Goal: Task Accomplishment & Management: Complete application form

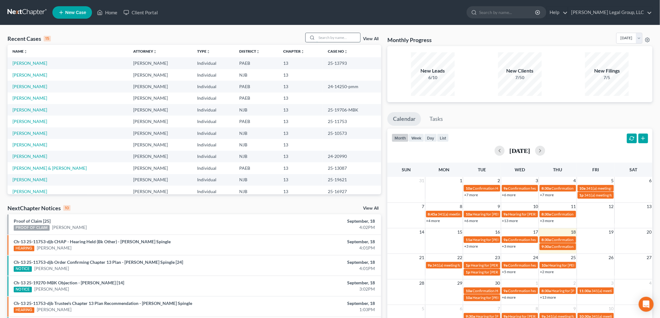
click at [339, 38] on input "search" at bounding box center [339, 37] width 44 height 9
click at [29, 99] on link "[PERSON_NAME]" at bounding box center [29, 97] width 35 height 5
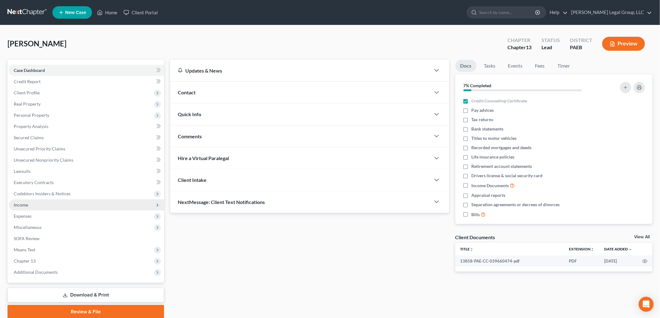
click at [32, 202] on span "Income" at bounding box center [86, 205] width 155 height 11
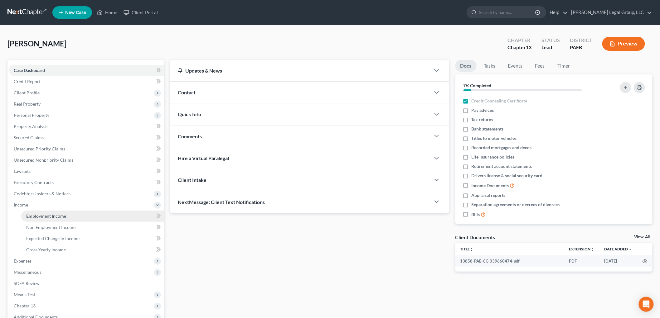
click at [55, 216] on span "Employment Income" at bounding box center [46, 216] width 40 height 5
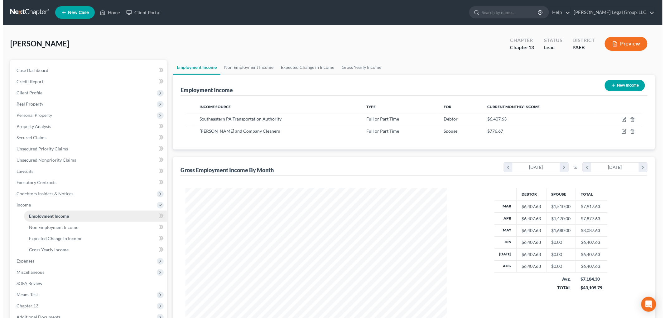
scroll to position [130, 274]
drag, startPoint x: 623, startPoint y: 129, endPoint x: 610, endPoint y: 136, distance: 14.7
click at [623, 129] on td at bounding box center [616, 131] width 47 height 12
click at [619, 130] on td at bounding box center [616, 131] width 47 height 12
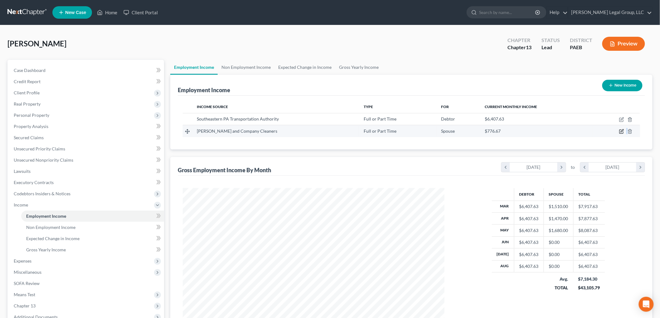
click at [622, 131] on icon "button" at bounding box center [621, 131] width 5 height 5
select select "0"
select select "39"
select select "3"
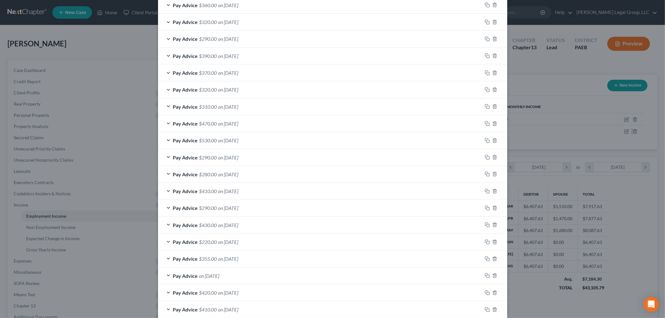
scroll to position [481, 0]
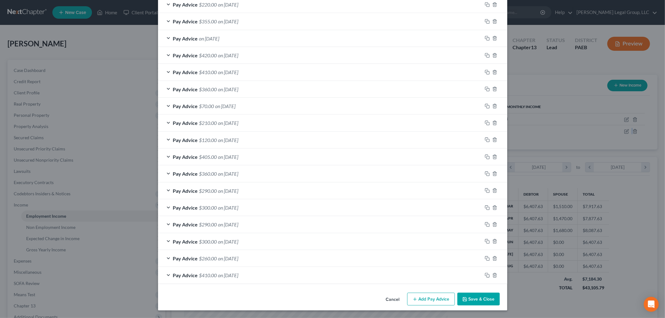
click at [438, 295] on button "Add Pay Advice" at bounding box center [431, 299] width 48 height 13
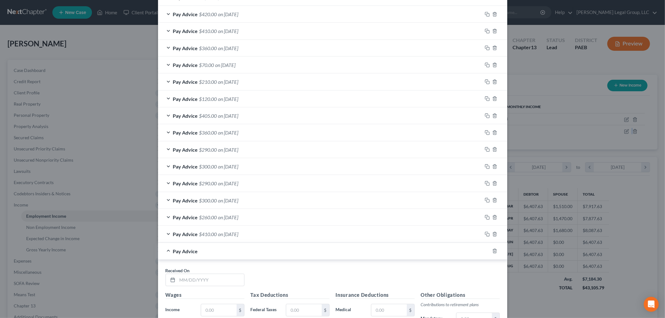
scroll to position [654, 0]
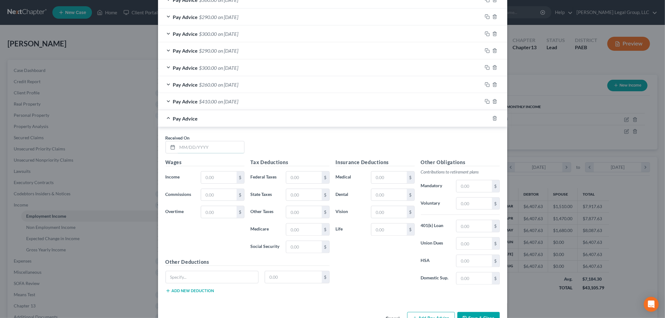
drag, startPoint x: 225, startPoint y: 144, endPoint x: 269, endPoint y: 115, distance: 52.8
click at [225, 144] on input "text" at bounding box center [210, 148] width 67 height 12
type input "[DATE]"
type input "350"
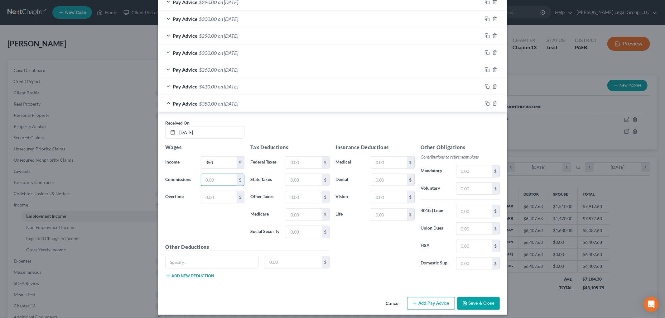
scroll to position [675, 0]
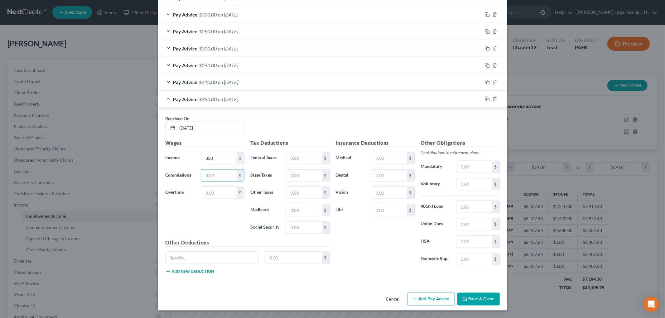
click at [433, 295] on button "Add Pay Advice" at bounding box center [431, 299] width 48 height 13
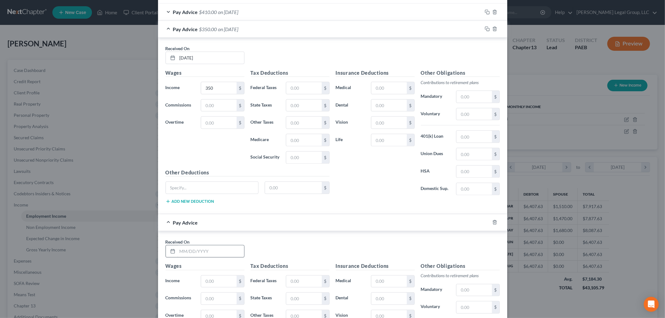
scroll to position [744, 0]
click at [210, 251] on input "text" at bounding box center [210, 251] width 67 height 12
type input "[DATE]"
type input "490"
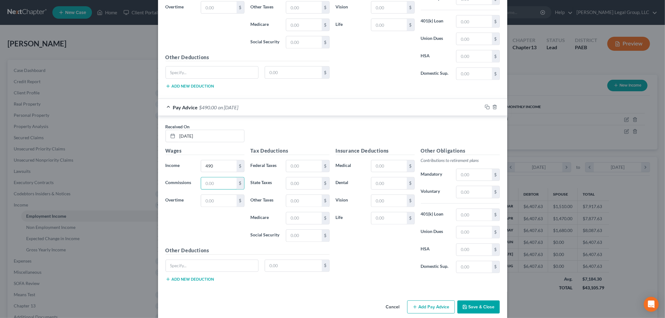
scroll to position [869, 0]
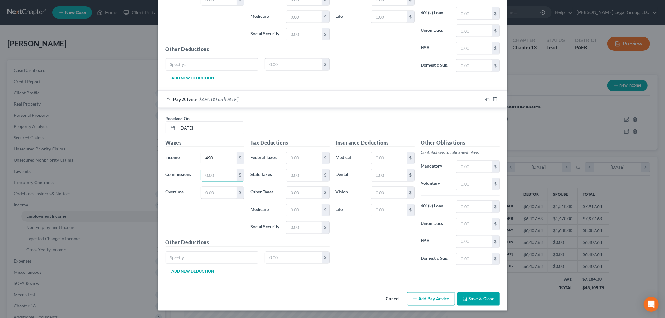
click at [430, 298] on button "Add Pay Advice" at bounding box center [431, 299] width 48 height 13
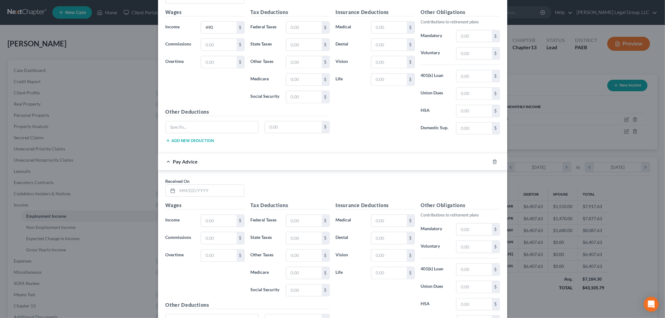
scroll to position [1008, 0]
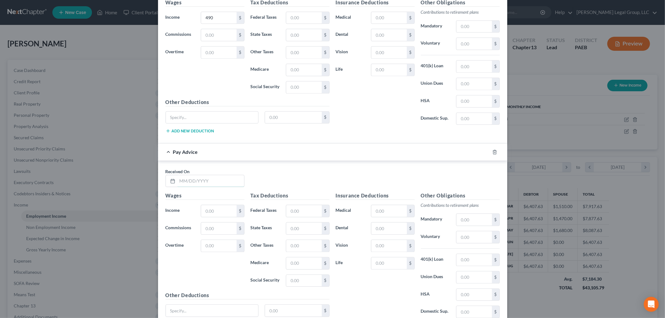
drag, startPoint x: 227, startPoint y: 182, endPoint x: 229, endPoint y: 138, distance: 44.3
click at [227, 182] on input "text" at bounding box center [210, 181] width 67 height 12
type input "9"
type input "[DATE]"
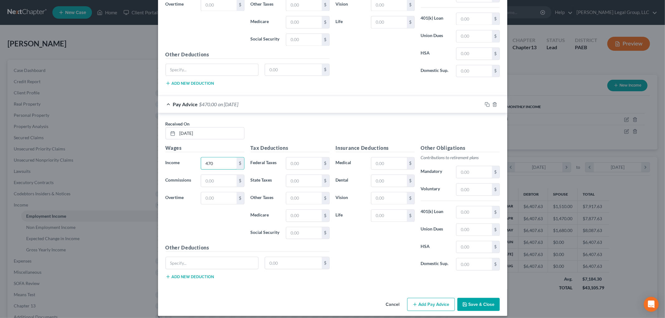
scroll to position [1063, 0]
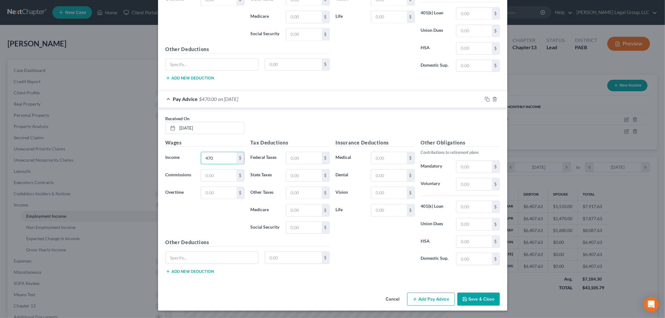
type input "470"
click at [426, 300] on button "Add Pay Advice" at bounding box center [431, 299] width 48 height 13
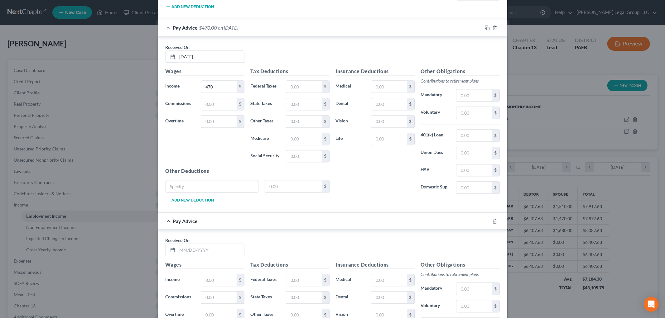
scroll to position [1133, 0]
click at [233, 255] on input "text" at bounding box center [210, 250] width 67 height 12
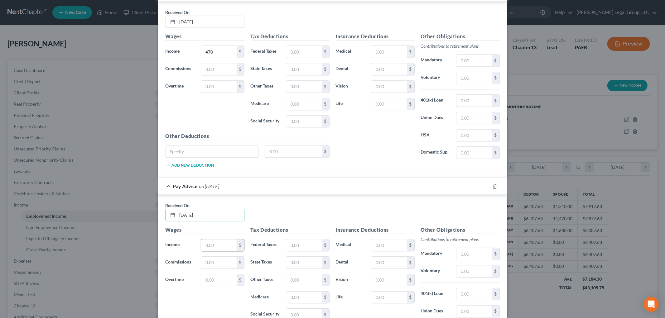
type input "[DATE]"
click at [212, 248] on input "text" at bounding box center [218, 246] width 35 height 12
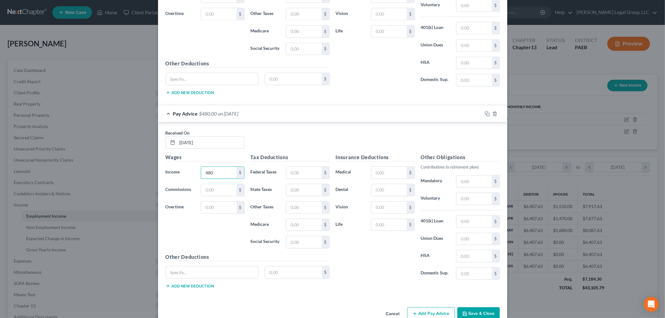
scroll to position [1257, 0]
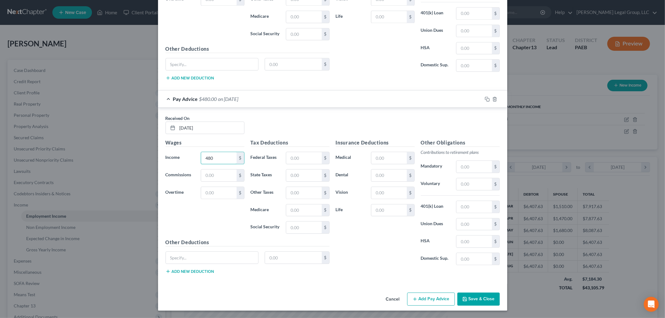
type input "480"
click at [442, 304] on button "Add Pay Advice" at bounding box center [431, 299] width 48 height 13
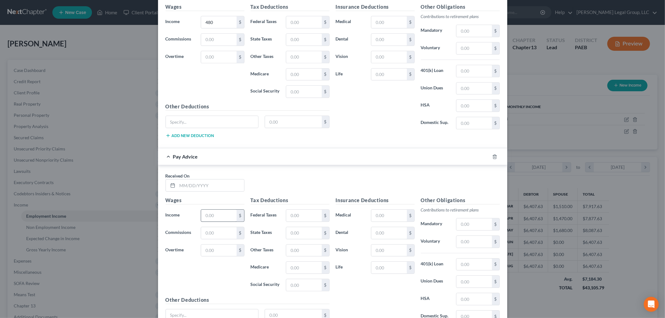
scroll to position [1396, 0]
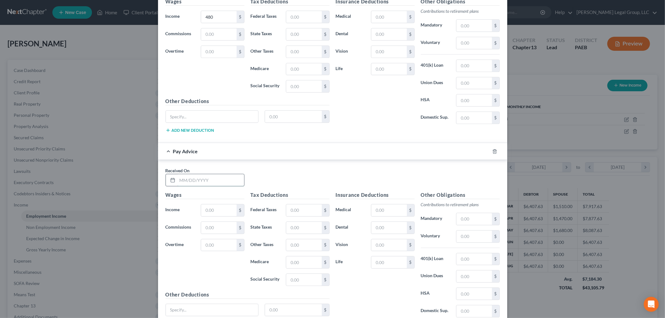
click at [207, 186] on input "text" at bounding box center [210, 180] width 67 height 12
type input "[DATE]"
type input "370"
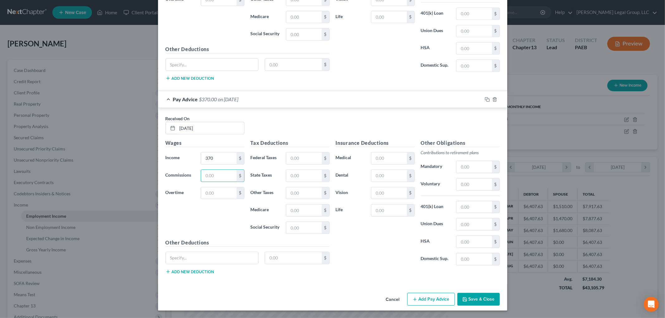
scroll to position [1452, 0]
drag, startPoint x: 429, startPoint y: 300, endPoint x: 310, endPoint y: 263, distance: 124.5
click at [429, 300] on button "Add Pay Advice" at bounding box center [431, 299] width 48 height 13
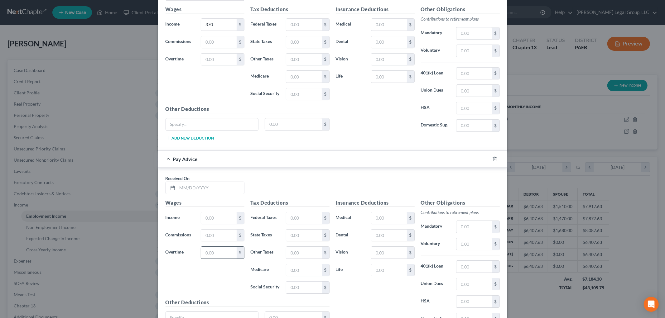
scroll to position [1590, 0]
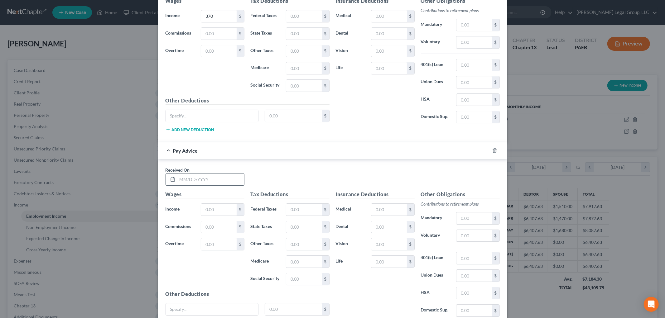
click at [205, 178] on input "text" at bounding box center [210, 180] width 67 height 12
type input "[DATE]"
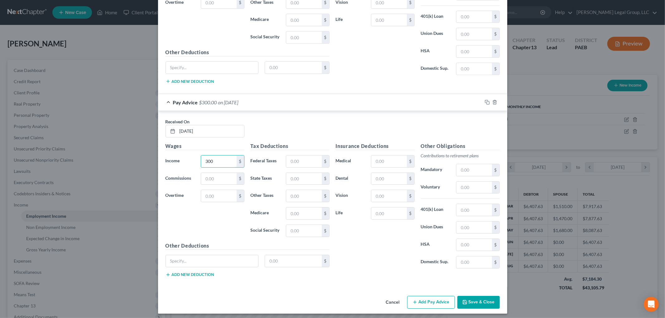
scroll to position [1646, 0]
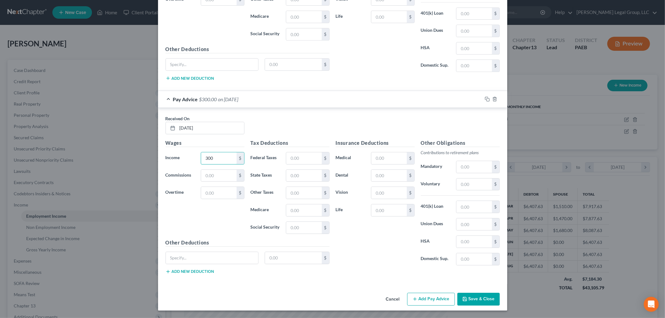
type input "300"
drag, startPoint x: 431, startPoint y: 305, endPoint x: 300, endPoint y: 258, distance: 138.9
click at [431, 305] on button "Add Pay Advice" at bounding box center [431, 299] width 48 height 13
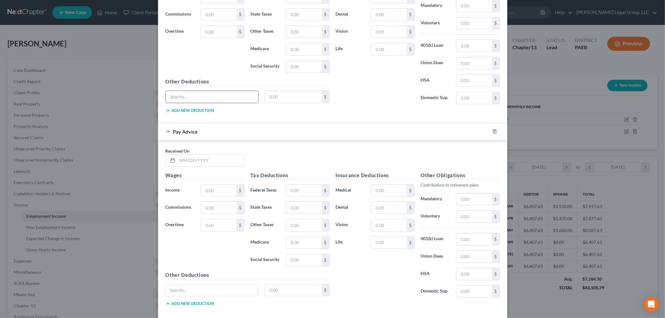
scroll to position [1819, 0]
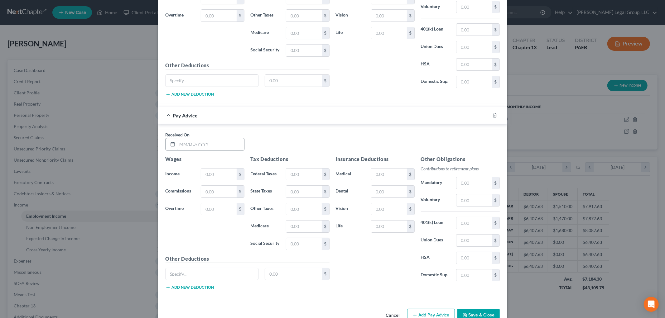
click at [205, 150] on input "text" at bounding box center [210, 145] width 67 height 12
type input "[DATE]"
type input "280"
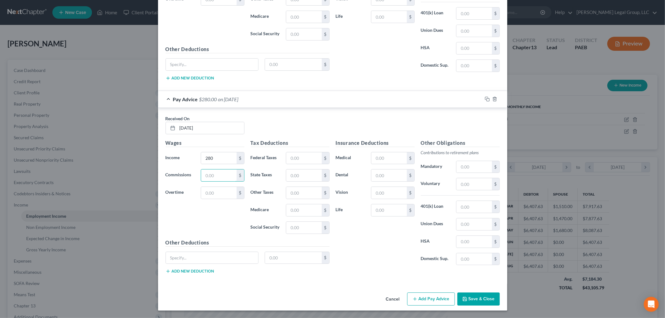
scroll to position [1840, 0]
click at [428, 303] on button "Add Pay Advice" at bounding box center [431, 299] width 48 height 13
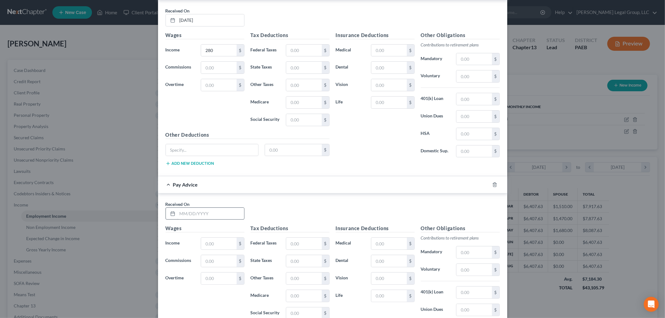
scroll to position [1944, 0]
click at [203, 216] on input "text" at bounding box center [210, 213] width 67 height 12
type input "[DATE]"
type input "360"
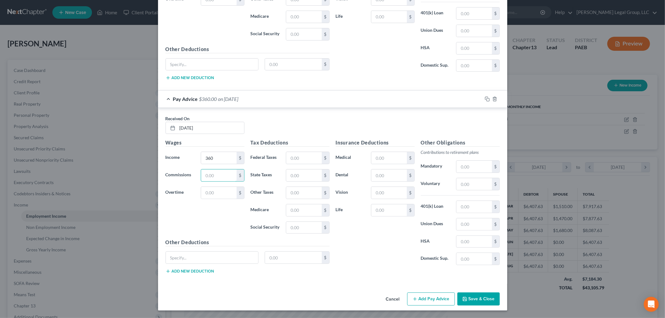
scroll to position [2035, 0]
click at [433, 298] on button "Add Pay Advice" at bounding box center [431, 299] width 48 height 13
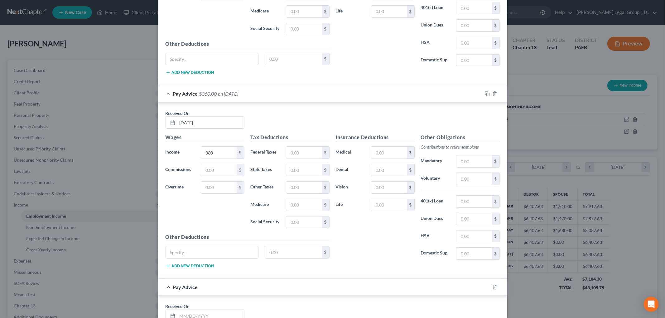
scroll to position [2229, 0]
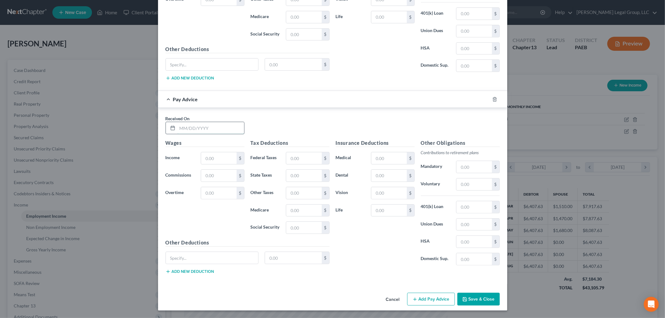
drag, startPoint x: 213, startPoint y: 127, endPoint x: 211, endPoint y: 125, distance: 3.3
click at [213, 127] on input "text" at bounding box center [210, 128] width 67 height 12
type input "[DATE]"
type input "390"
click at [432, 301] on button "Add Pay Advice" at bounding box center [431, 299] width 48 height 13
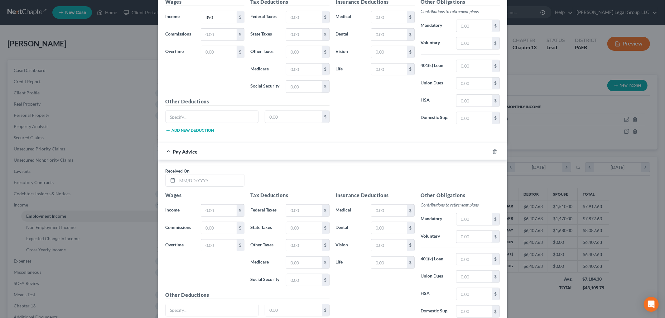
scroll to position [2367, 0]
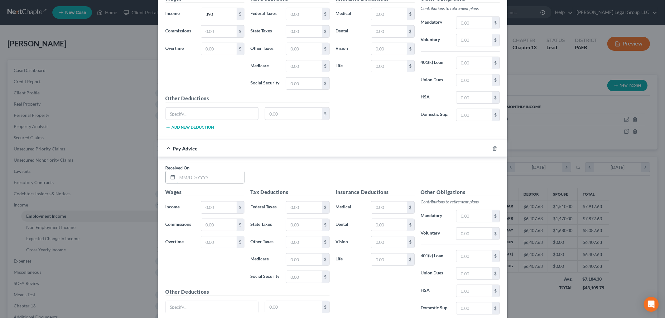
click at [209, 183] on input "text" at bounding box center [210, 178] width 67 height 12
type input "[DATE]"
type input "440"
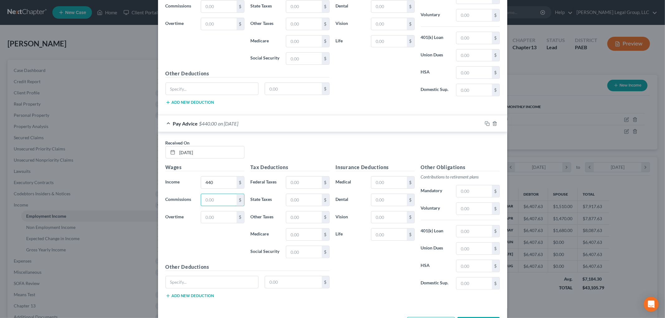
scroll to position [2423, 0]
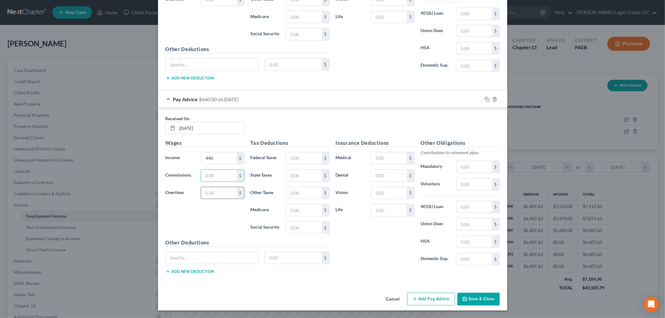
click at [425, 301] on button "Add Pay Advice" at bounding box center [431, 299] width 48 height 13
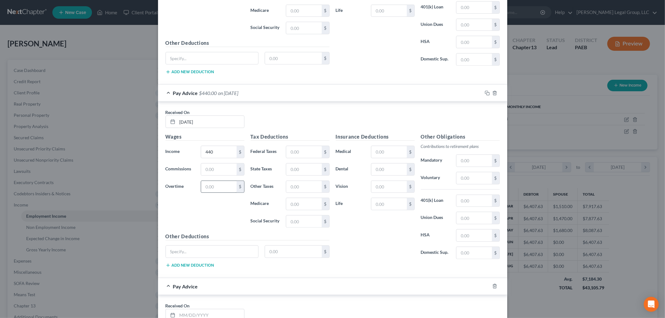
scroll to position [2596, 0]
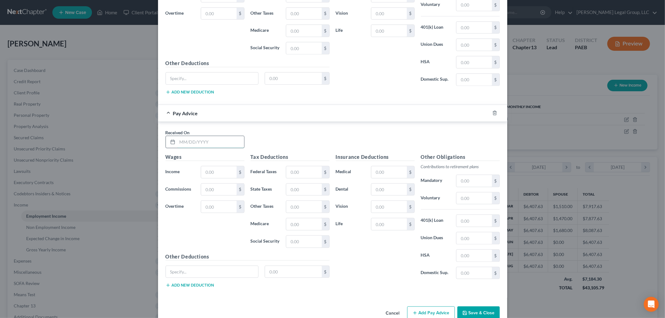
click at [228, 148] on input "text" at bounding box center [210, 142] width 67 height 12
type input "[DATE]"
type input "340"
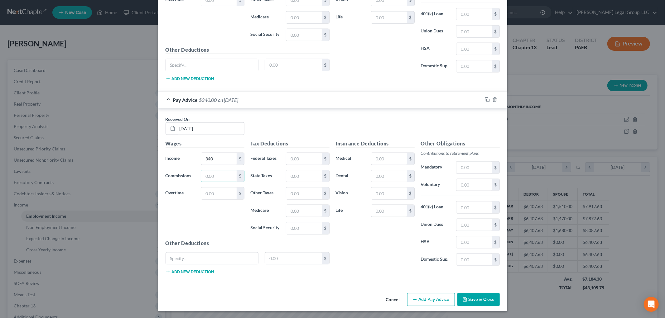
scroll to position [2617, 0]
click at [420, 301] on button "Add Pay Advice" at bounding box center [431, 299] width 48 height 13
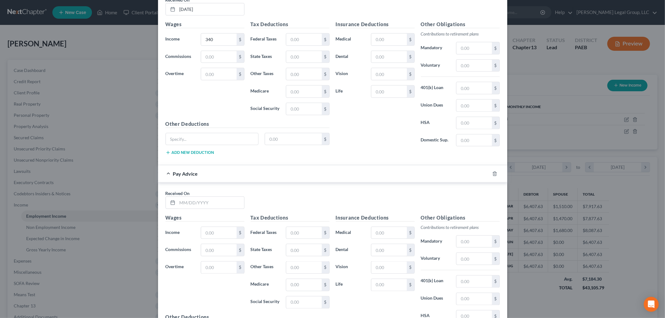
scroll to position [2811, 0]
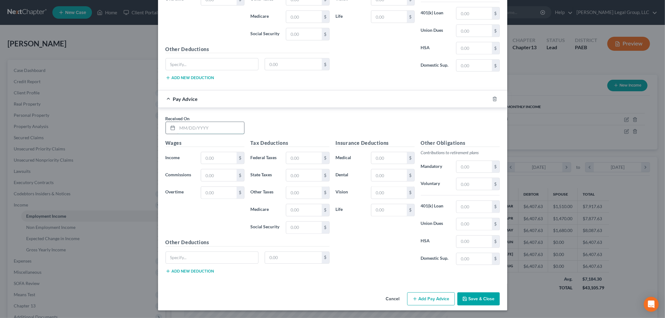
click at [207, 127] on input "text" at bounding box center [210, 128] width 67 height 12
type input "[DATE]"
type input "330"
click at [427, 298] on button "Add Pay Advice" at bounding box center [431, 299] width 48 height 13
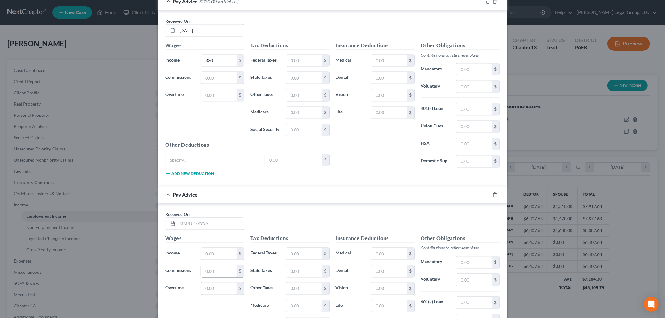
scroll to position [2950, 0]
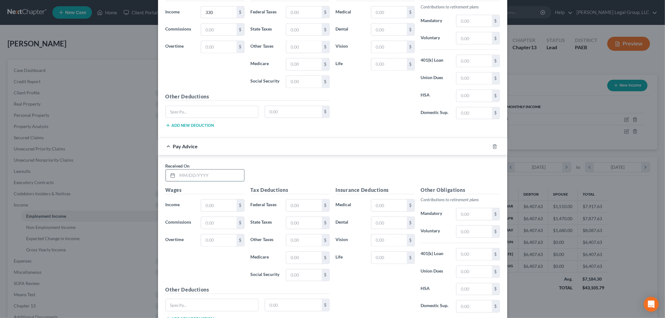
click at [206, 182] on input "text" at bounding box center [210, 176] width 67 height 12
type input "[DATE]"
type input "270"
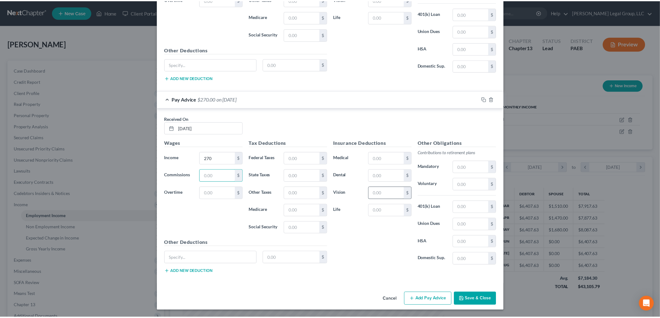
scroll to position [3005, 0]
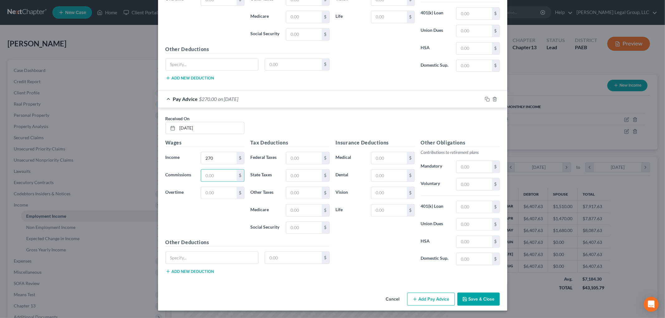
drag, startPoint x: 482, startPoint y: 302, endPoint x: 480, endPoint y: 298, distance: 4.5
click at [482, 301] on button "Save & Close" at bounding box center [479, 299] width 42 height 13
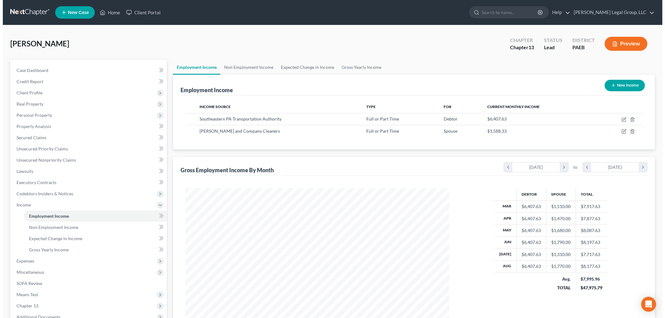
scroll to position [311814, 311671]
click at [621, 120] on icon "button" at bounding box center [622, 119] width 3 height 3
select select "0"
select select "39"
select select "3"
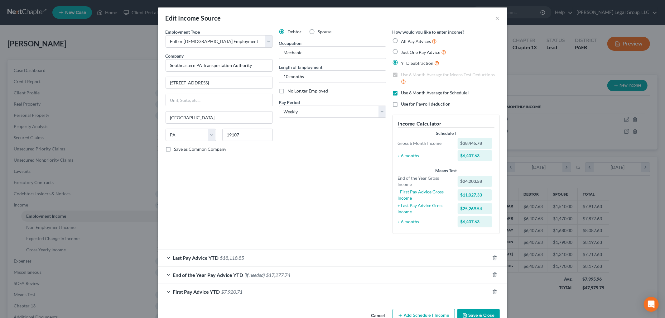
scroll to position [17, 0]
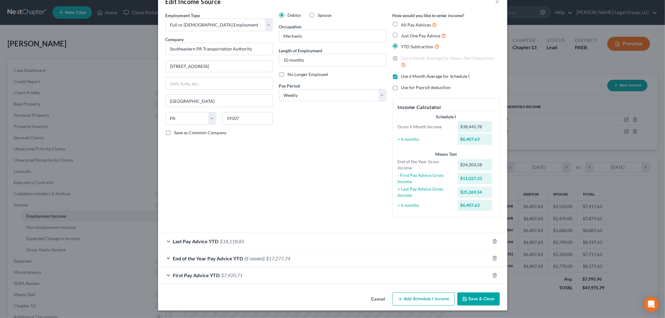
click at [221, 239] on span "$18,118.85" at bounding box center [232, 242] width 24 height 6
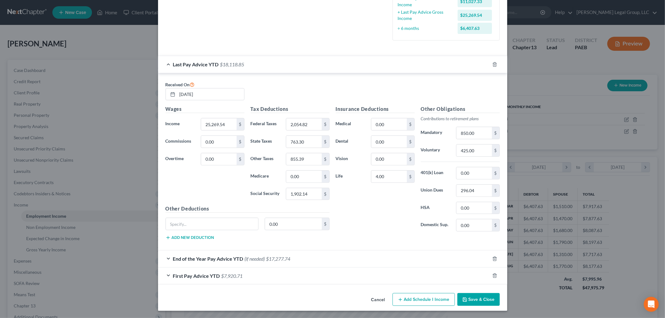
scroll to position [195, 0]
click at [493, 259] on icon "button" at bounding box center [495, 258] width 5 height 5
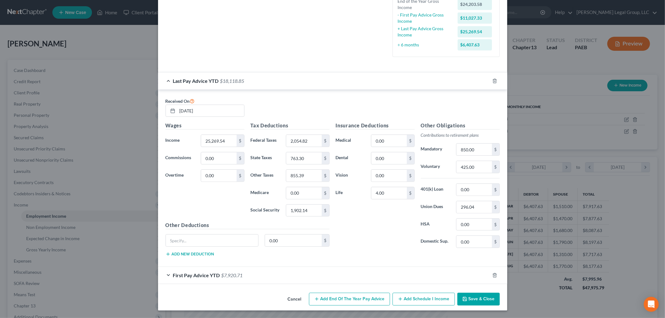
scroll to position [178, 0]
click at [243, 279] on div "First Pay Advice YTD $7,920.71" at bounding box center [324, 275] width 332 height 17
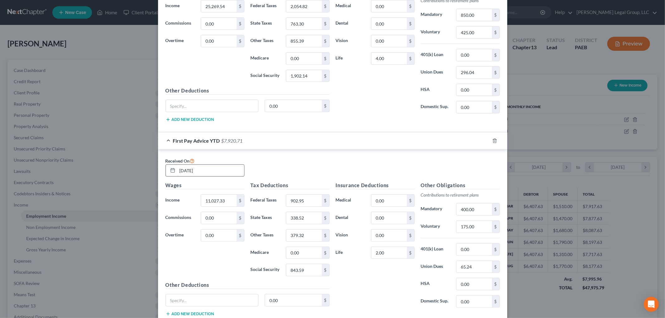
scroll to position [299, 0]
drag, startPoint x: 219, startPoint y: 173, endPoint x: 164, endPoint y: 173, distance: 54.6
click at [166, 173] on div "[DATE]" at bounding box center [205, 170] width 79 height 12
type input "[DATE]"
type input "13,211.61"
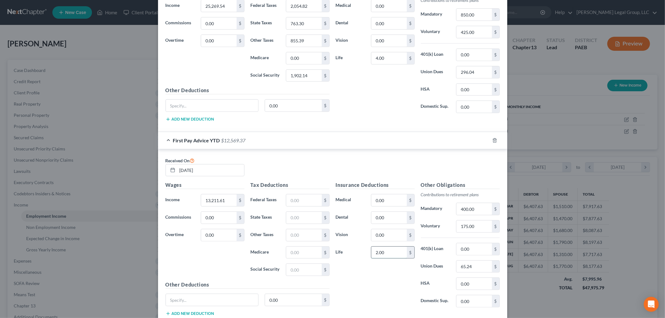
click at [391, 250] on input "2.00" at bounding box center [389, 253] width 35 height 12
type input "0"
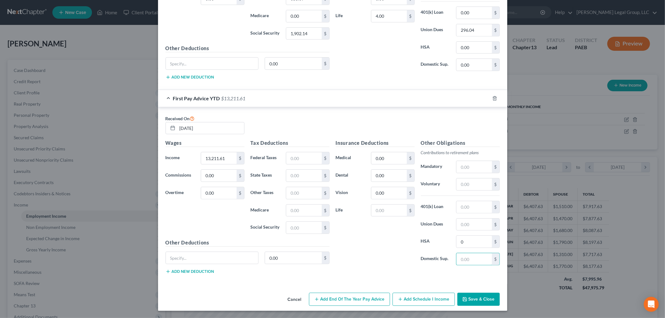
scroll to position [342, 0]
click at [306, 159] on input "text" at bounding box center [303, 158] width 35 height 12
type input "1,093.61"
type input "1,010.69"
click at [466, 223] on input "text" at bounding box center [474, 225] width 35 height 12
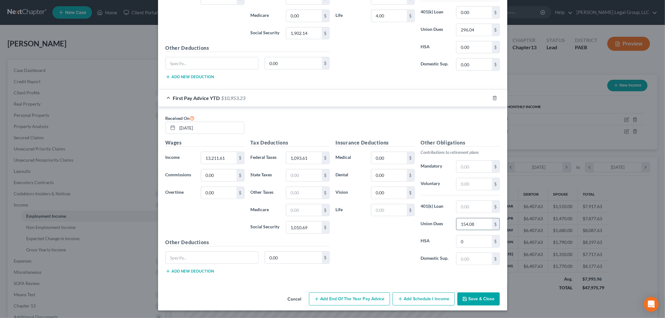
type input "154.08"
click at [470, 168] on input "text" at bounding box center [474, 167] width 35 height 12
type input "450"
type input "225"
click at [380, 208] on input "text" at bounding box center [389, 211] width 35 height 12
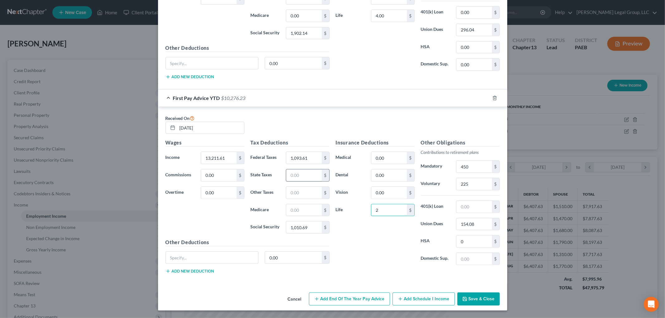
type input "2"
click at [305, 174] on input "text" at bounding box center [303, 176] width 35 height 12
type input "454.51"
click at [302, 191] on input "text" at bounding box center [303, 193] width 35 height 12
type input "414.82"
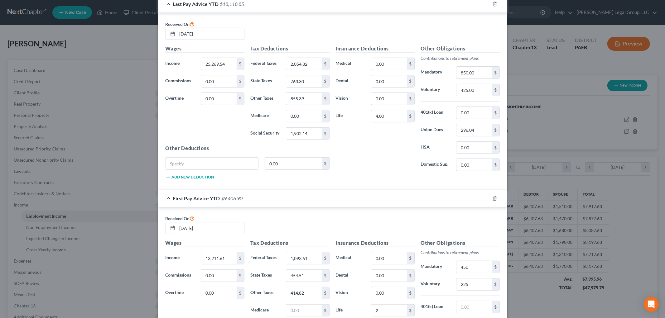
scroll to position [238, 0]
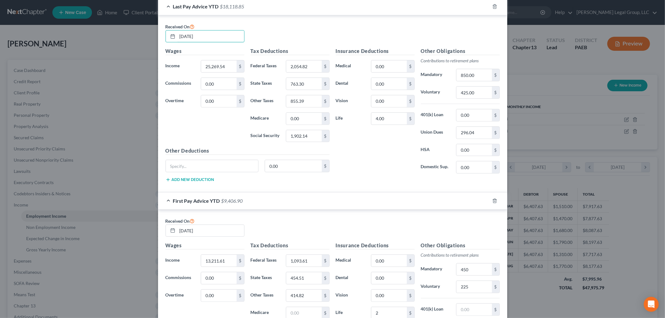
drag, startPoint x: 209, startPoint y: 34, endPoint x: 162, endPoint y: 37, distance: 46.9
click at [163, 37] on div "Received On [DATE]" at bounding box center [205, 33] width 85 height 20
type input "[DATE]"
type input "0"
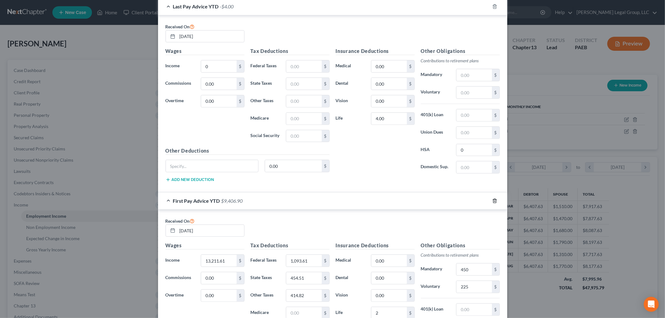
scroll to position [0, 0]
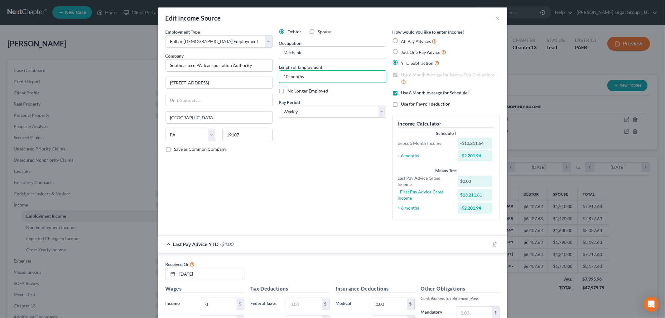
drag, startPoint x: 317, startPoint y: 80, endPoint x: 275, endPoint y: 82, distance: 42.5
click at [276, 82] on div "Debtor Spouse Occupation Mechanic Length of Employment 10 months No Longer Empl…" at bounding box center [333, 127] width 114 height 197
type input "1 year"
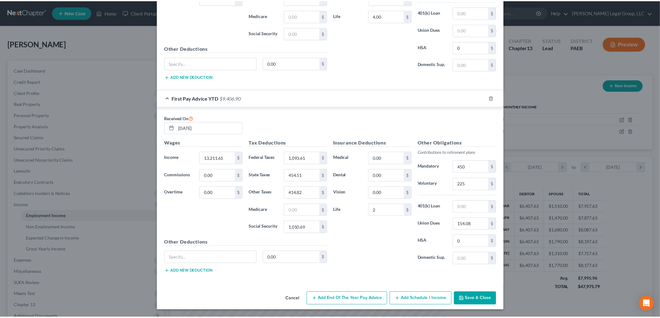
scroll to position [342, 0]
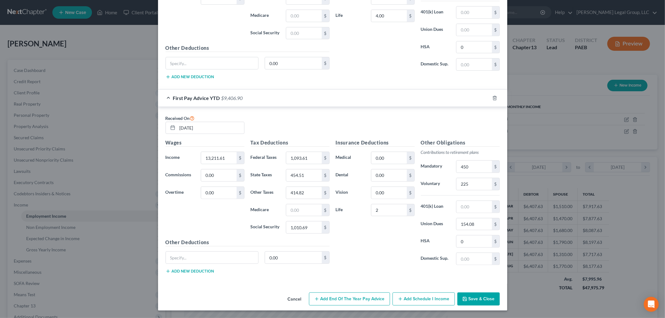
click at [472, 300] on button "Save & Close" at bounding box center [479, 299] width 42 height 13
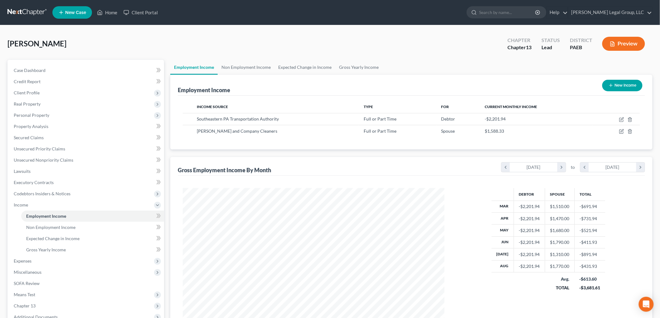
scroll to position [311814, 311671]
drag, startPoint x: 49, startPoint y: 271, endPoint x: 108, endPoint y: 289, distance: 61.2
click at [49, 271] on span "Miscellaneous" at bounding box center [86, 272] width 155 height 11
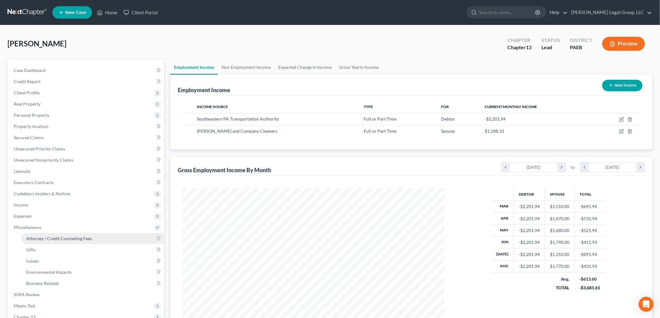
drag, startPoint x: 76, startPoint y: 232, endPoint x: 141, endPoint y: 242, distance: 66.2
click at [76, 233] on link "Attorney / Credit Counseling Fees" at bounding box center [92, 238] width 143 height 11
select select "1"
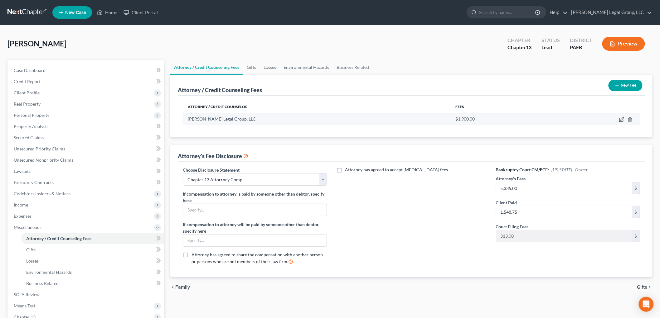
click at [621, 119] on icon "button" at bounding box center [622, 119] width 3 height 3
select select "33"
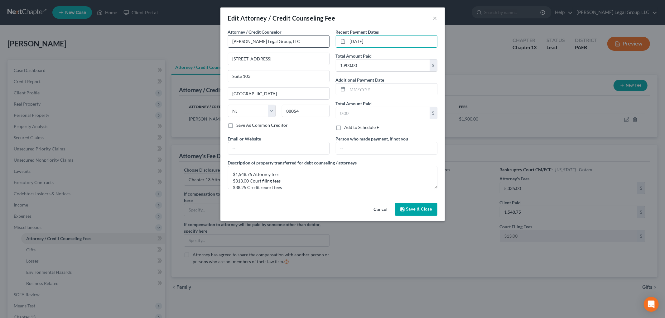
drag, startPoint x: 396, startPoint y: 43, endPoint x: 328, endPoint y: 44, distance: 68.0
click at [328, 44] on div "Attorney / Credit Counselor * [PERSON_NAME] Legal Group, LLC [STREET_ADDRESS][G…" at bounding box center [333, 112] width 216 height 166
type input "[DATE]"
click at [423, 213] on button "Save & Close" at bounding box center [416, 209] width 42 height 13
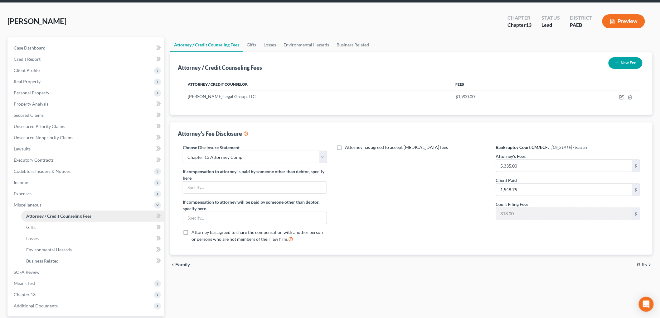
scroll to position [35, 0]
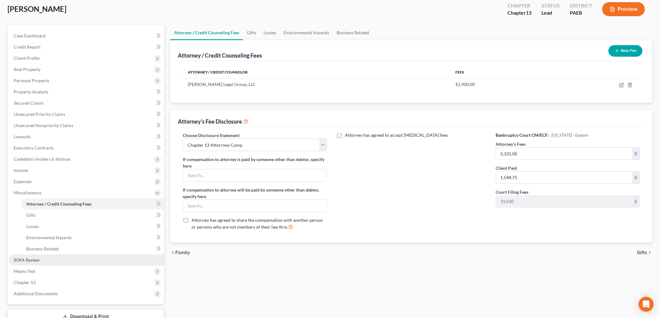
click at [38, 261] on span "SOFA Review" at bounding box center [27, 260] width 26 height 5
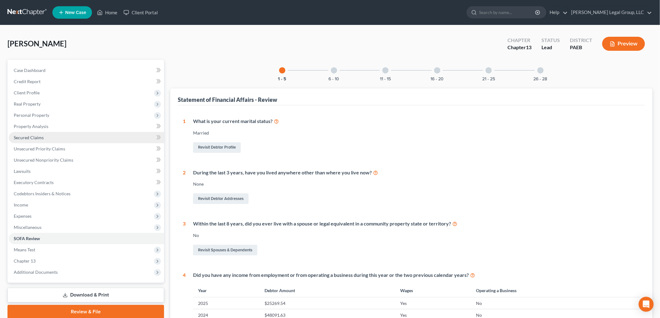
click at [32, 141] on link "Secured Claims" at bounding box center [86, 137] width 155 height 11
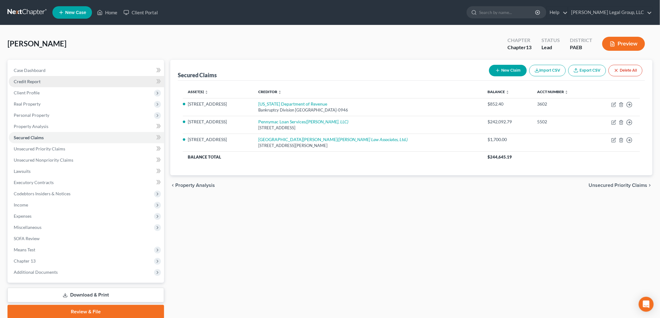
click at [41, 81] on link "Credit Report" at bounding box center [86, 81] width 155 height 11
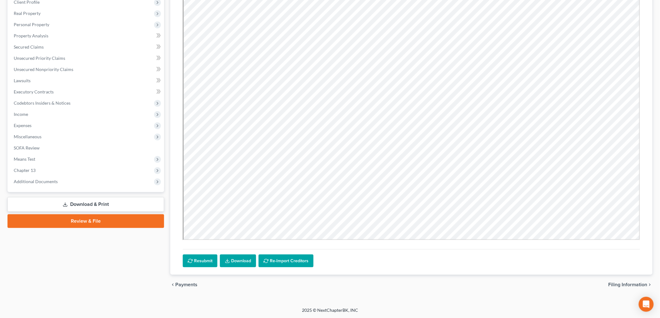
scroll to position [91, 0]
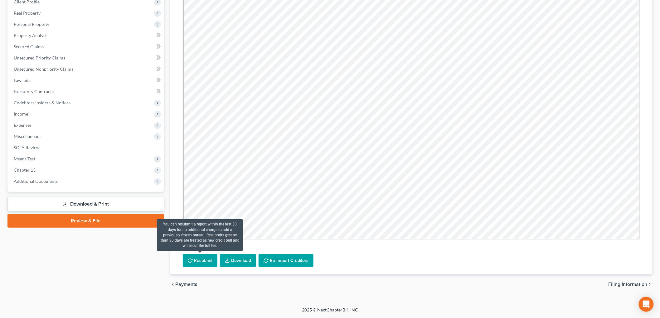
click at [206, 262] on button "Resubmit" at bounding box center [200, 261] width 35 height 13
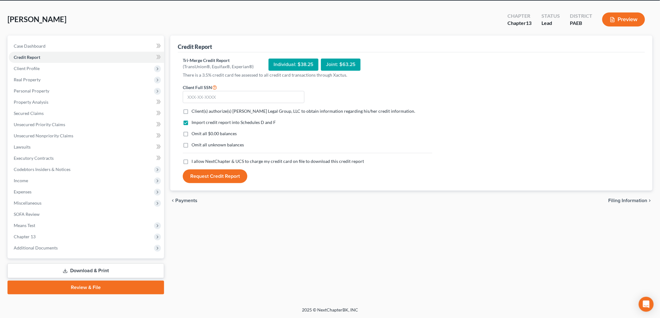
scroll to position [23, 0]
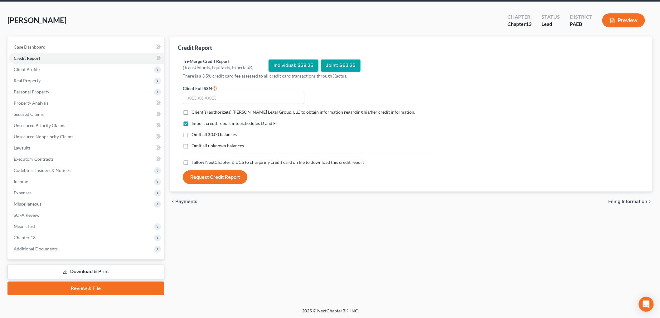
click at [206, 113] on span "Client(s) authorize(s) [PERSON_NAME] Legal Group, LLC to obtain information reg…" at bounding box center [304, 111] width 224 height 5
click at [198, 113] on input "Client(s) authorize(s) [PERSON_NAME] Legal Group, LLC to obtain information reg…" at bounding box center [196, 111] width 4 height 4
checkbox input "true"
drag, startPoint x: 217, startPoint y: 161, endPoint x: 95, endPoint y: 113, distance: 131.5
click at [217, 161] on span "I allow NextChapter & UCS to charge my credit card on file to download this cre…" at bounding box center [278, 162] width 173 height 5
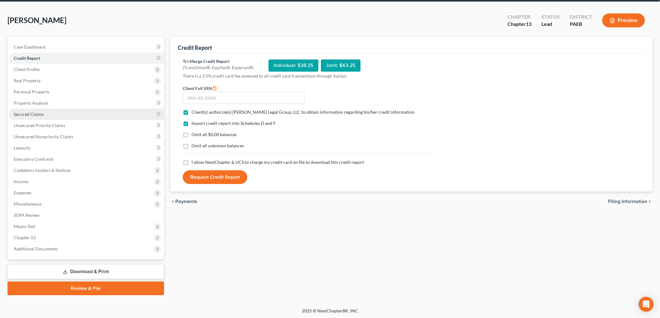
click at [198, 161] on input "I allow NextChapter & UCS to charge my credit card on file to download this cre…" at bounding box center [196, 161] width 4 height 4
checkbox input "true"
drag, startPoint x: 211, startPoint y: 94, endPoint x: 203, endPoint y: 94, distance: 8.1
click at [211, 94] on input "text" at bounding box center [244, 98] width 122 height 12
type input "169-62-3602"
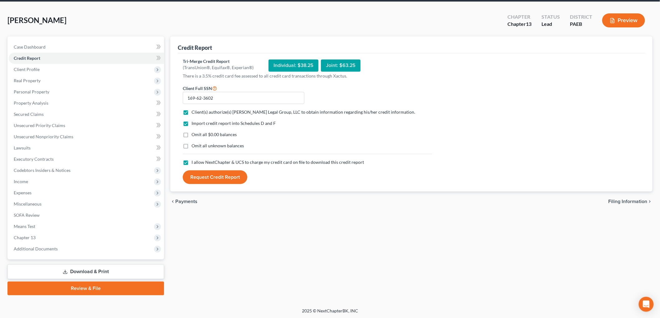
click at [229, 182] on button "Request Credit Report" at bounding box center [215, 178] width 65 height 14
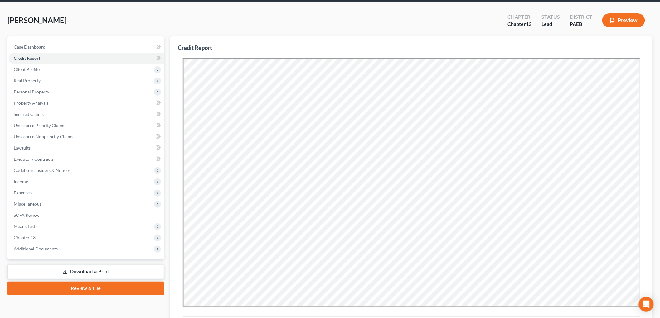
scroll to position [0, 0]
click at [32, 73] on span "Client Profile" at bounding box center [86, 69] width 155 height 11
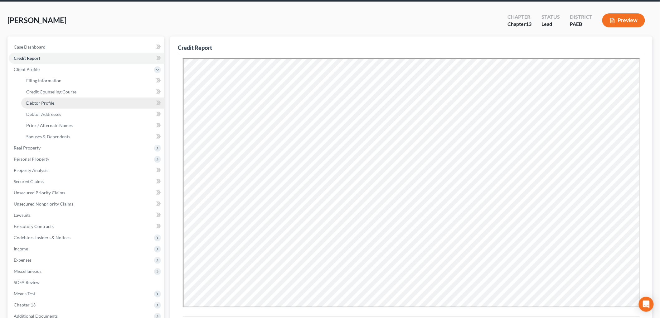
click at [50, 104] on span "Debtor Profile" at bounding box center [40, 102] width 28 height 5
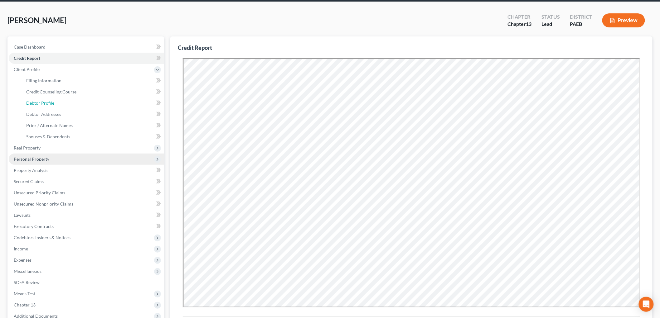
select select "1"
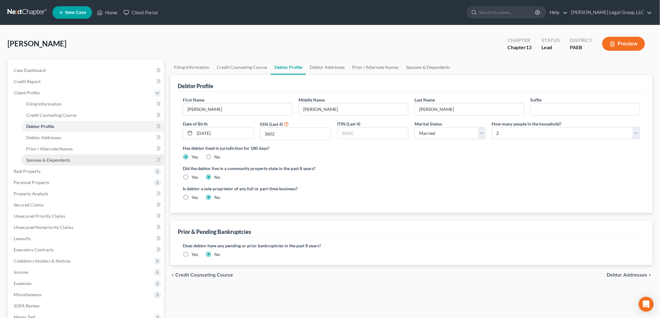
click at [73, 160] on link "Spouses & Dependents" at bounding box center [92, 160] width 143 height 11
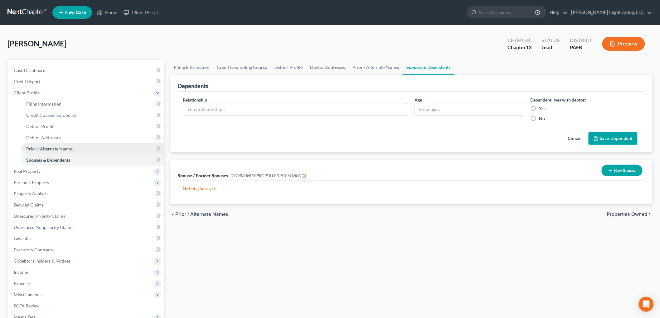
click at [68, 150] on span "Prior / Alternate Names" at bounding box center [49, 148] width 46 height 5
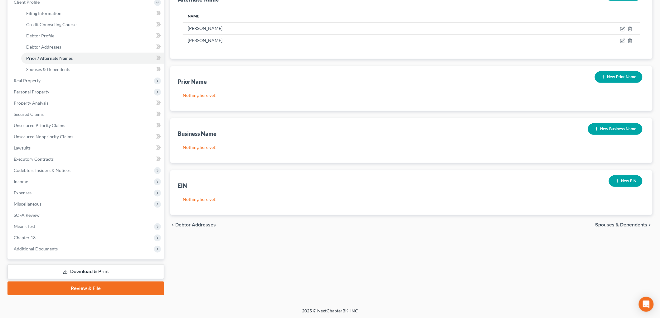
scroll to position [91, 0]
click at [44, 38] on link "Debtor Profile" at bounding box center [92, 35] width 143 height 11
select select "1"
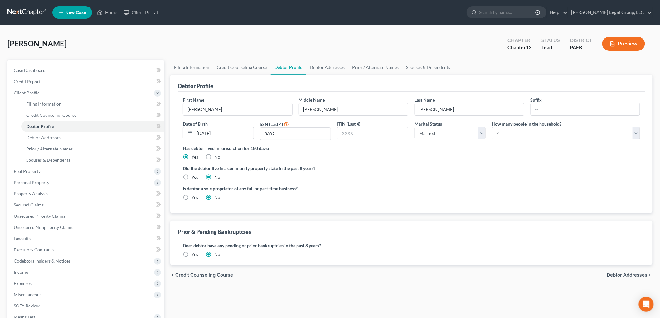
click at [192, 255] on label "Yes" at bounding box center [195, 255] width 7 height 6
click at [194, 255] on input "Yes" at bounding box center [196, 254] width 4 height 4
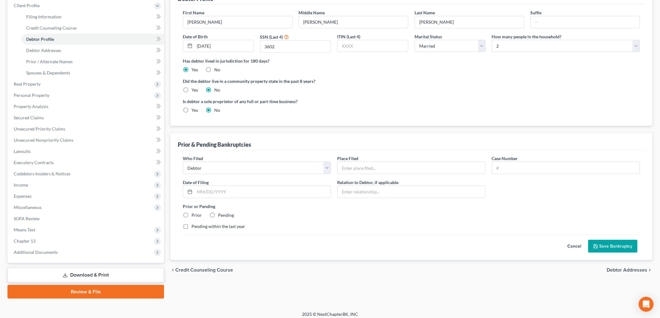
scroll to position [91, 0]
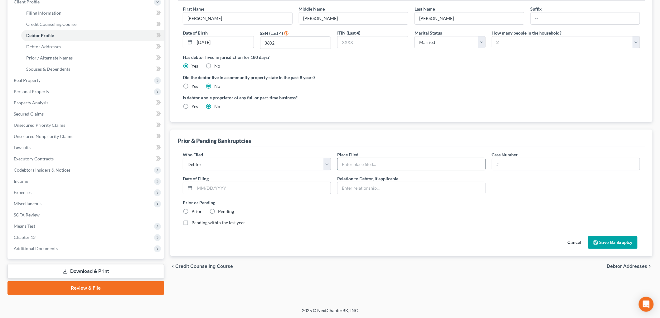
click at [391, 165] on input "text" at bounding box center [412, 164] width 148 height 12
drag, startPoint x: 362, startPoint y: 164, endPoint x: 306, endPoint y: 147, distance: 58.8
click at [362, 164] on input "text" at bounding box center [412, 164] width 148 height 12
paste input "Eastern District of [US_STATE] ([GEOGRAPHIC_DATA])"
type input "Eastern District of [US_STATE] ([GEOGRAPHIC_DATA])"
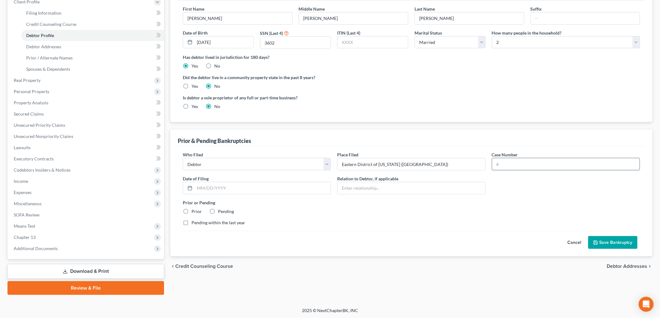
click at [532, 162] on input "text" at bounding box center [566, 164] width 148 height 12
paste input "25-11916-djb"
type input "25-11916-djb"
click at [245, 186] on input "text" at bounding box center [263, 188] width 136 height 12
paste input "[DATE]"
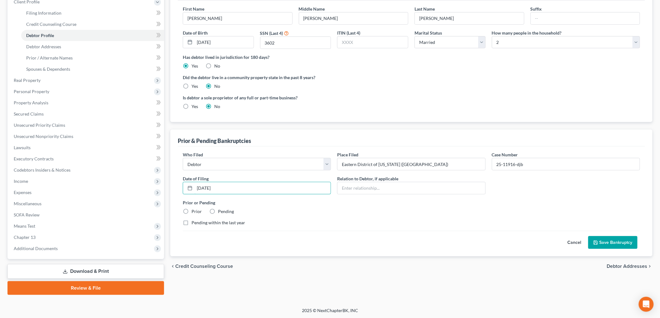
type input "[DATE]"
click at [194, 211] on label "Prior" at bounding box center [197, 212] width 10 height 6
click at [194, 211] on input "Prior" at bounding box center [196, 211] width 4 height 4
radio input "true"
click at [192, 224] on label "Pending within the last year" at bounding box center [219, 223] width 54 height 6
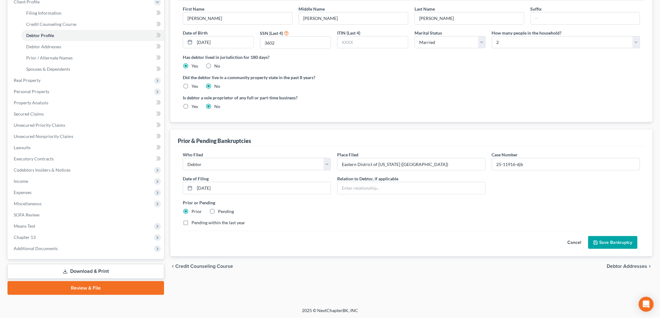
click at [194, 224] on input "Pending within the last year" at bounding box center [196, 222] width 4 height 4
checkbox input "true"
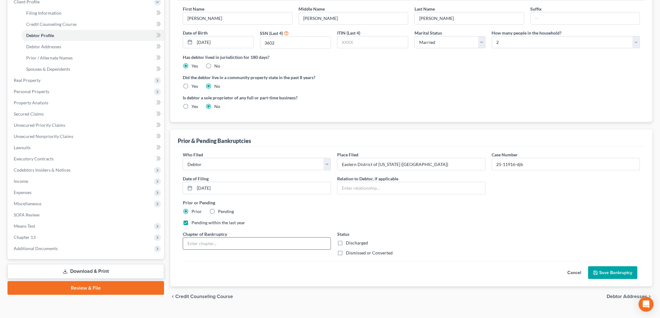
drag, startPoint x: 258, startPoint y: 246, endPoint x: 250, endPoint y: 247, distance: 8.2
click at [258, 246] on input "text" at bounding box center [257, 244] width 148 height 12
type input "13"
drag, startPoint x: 340, startPoint y: 254, endPoint x: 526, endPoint y: 289, distance: 188.8
click at [346, 254] on label "Dismissed or Converted" at bounding box center [369, 253] width 47 height 6
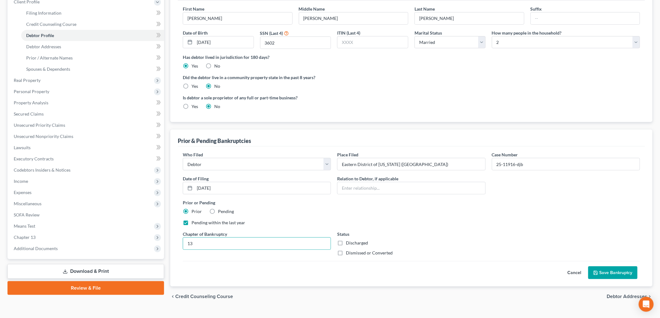
click at [348, 254] on input "Dismissed or Converted" at bounding box center [350, 252] width 4 height 4
checkbox input "true"
click at [624, 274] on button "Save Bankruptcy" at bounding box center [612, 273] width 49 height 13
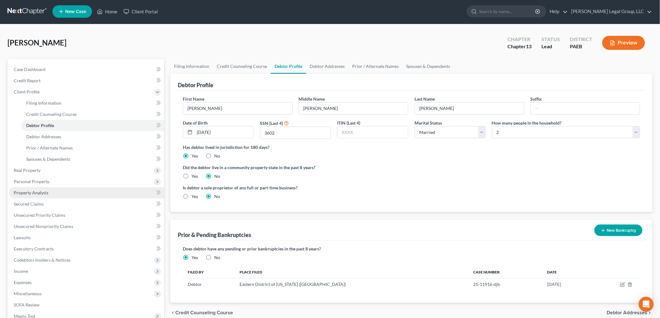
scroll to position [0, 0]
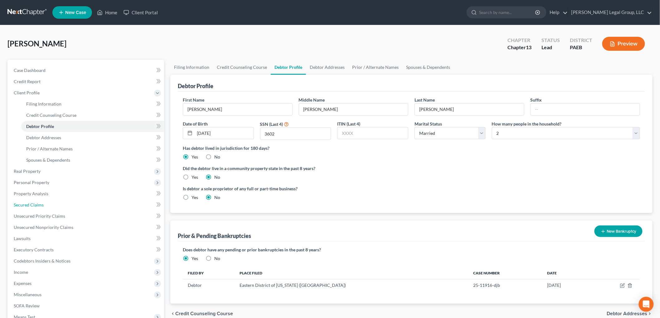
drag, startPoint x: 38, startPoint y: 207, endPoint x: 1, endPoint y: 158, distance: 62.2
click at [38, 207] on link "Secured Claims" at bounding box center [86, 205] width 155 height 11
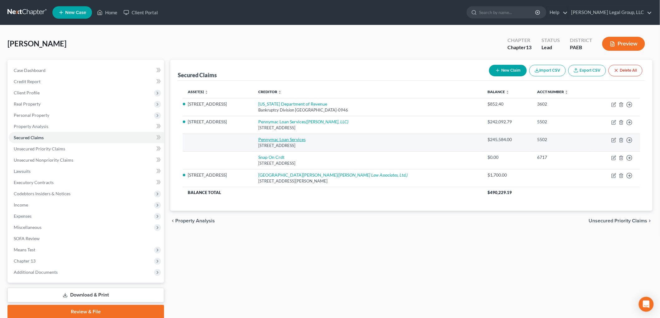
click at [306, 142] on link "Pennymac Loan Services" at bounding box center [281, 139] width 47 height 5
select select "4"
select select "0"
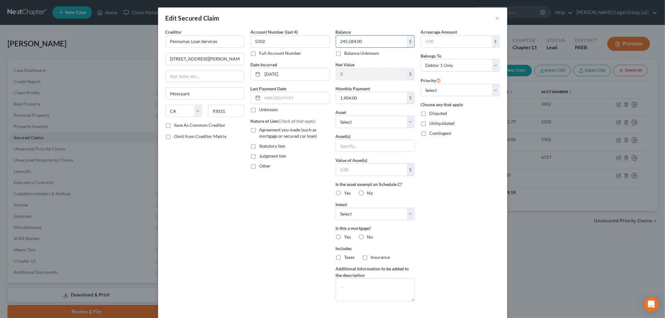
click at [381, 39] on input "245,584.00" at bounding box center [371, 42] width 71 height 12
click at [496, 16] on button "×" at bounding box center [498, 17] width 4 height 7
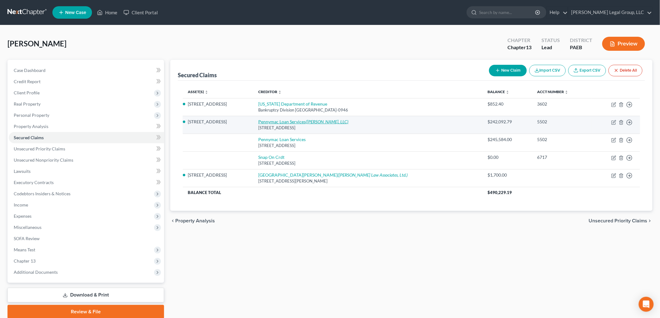
click at [313, 121] on link "Pennymac Loan Services ([PERSON_NAME], LLC)" at bounding box center [303, 121] width 90 height 5
select select "4"
select select "12"
select select "0"
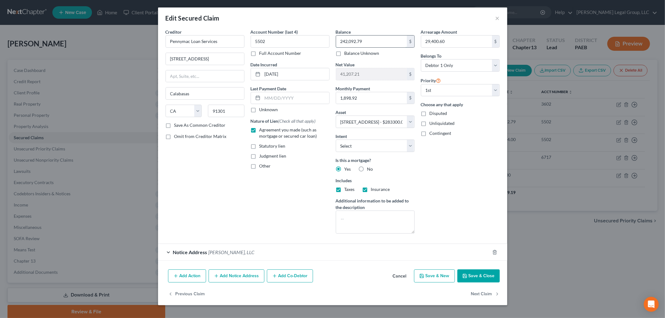
click at [379, 42] on input "242,092.79" at bounding box center [371, 42] width 71 height 12
paste input "5,584.00"
type input "245,584.00"
click at [450, 41] on input "29,400.60" at bounding box center [456, 42] width 71 height 12
type input "31,515"
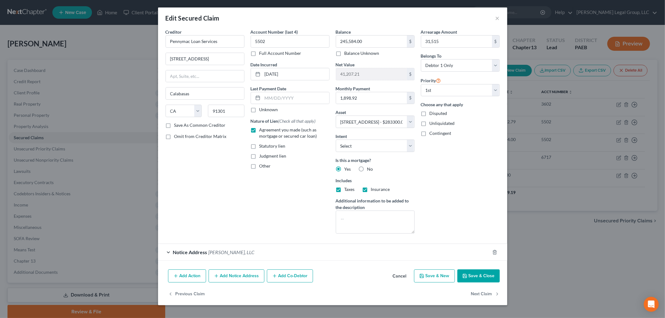
click at [479, 279] on button "Save & Close" at bounding box center [479, 276] width 42 height 13
select select
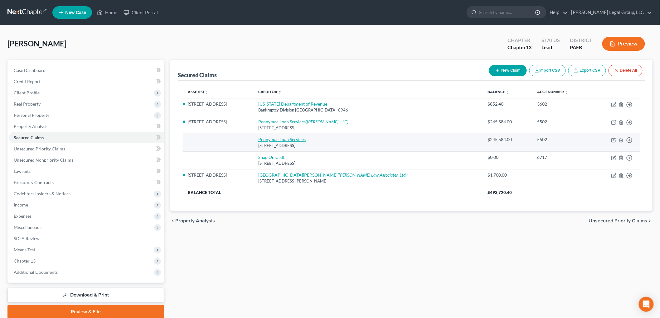
click at [305, 142] on link "Pennymac Loan Services" at bounding box center [281, 139] width 47 height 5
select select "4"
select select "0"
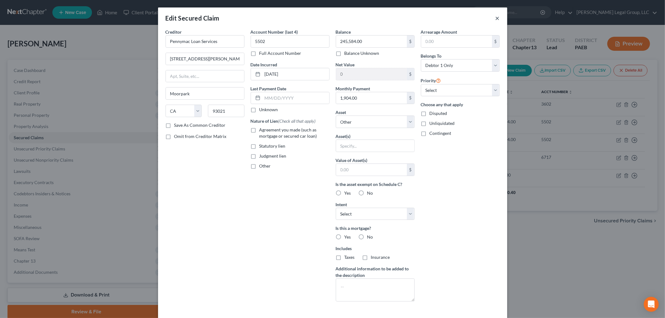
click at [496, 19] on button "×" at bounding box center [498, 17] width 4 height 7
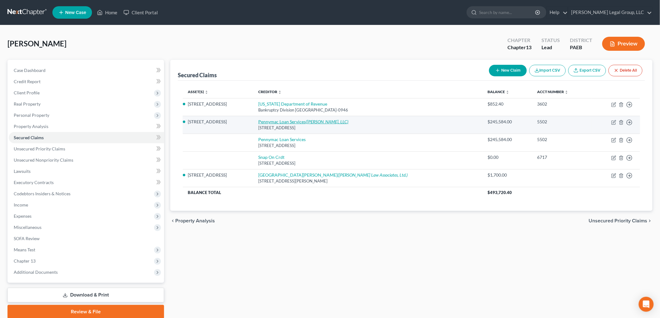
click at [303, 119] on link "Pennymac Loan Services ([PERSON_NAME], LLC)" at bounding box center [303, 121] width 90 height 5
select select "4"
select select "12"
select select "0"
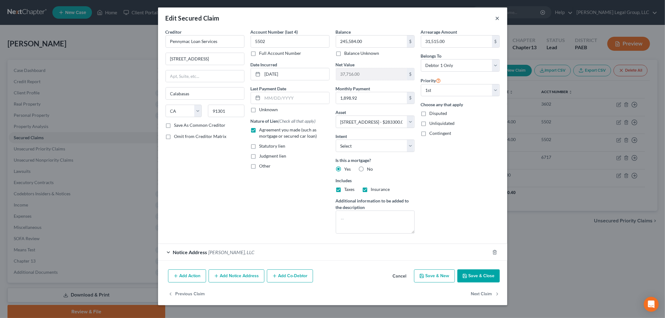
click at [498, 20] on button "×" at bounding box center [498, 17] width 4 height 7
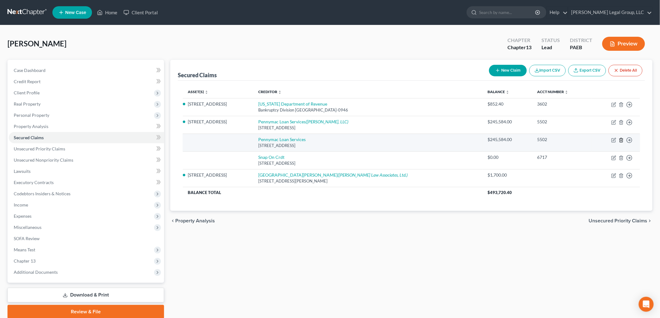
click at [621, 140] on icon "button" at bounding box center [621, 140] width 5 height 5
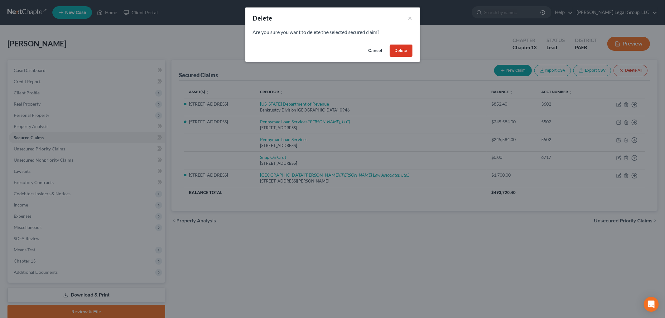
click at [401, 51] on button "Delete" at bounding box center [401, 51] width 23 height 12
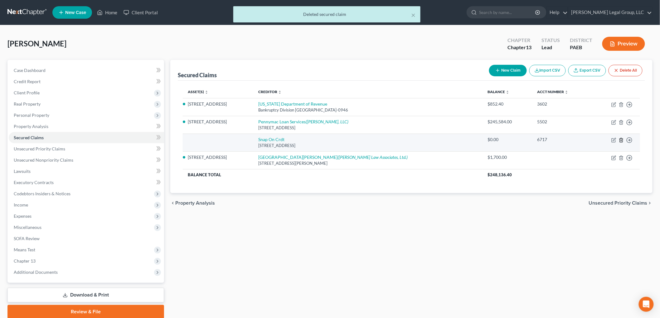
click at [622, 138] on icon "button" at bounding box center [621, 140] width 3 height 4
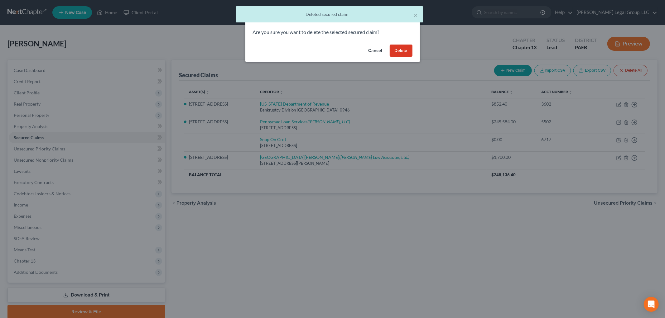
click at [401, 47] on button "Delete" at bounding box center [401, 51] width 23 height 12
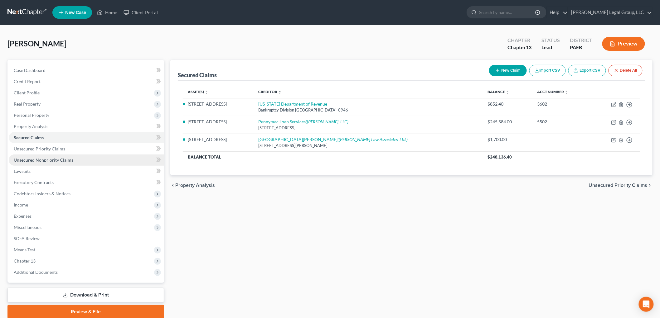
click at [63, 160] on span "Unsecured Nonpriority Claims" at bounding box center [44, 160] width 60 height 5
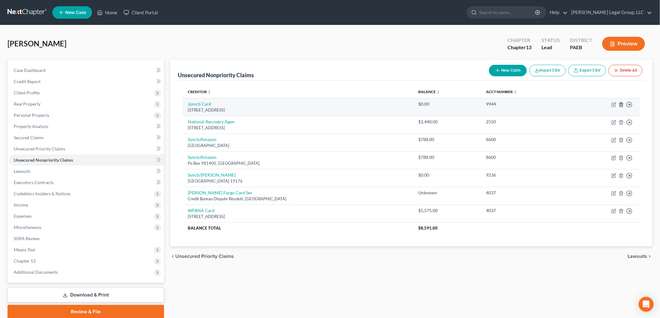
click at [621, 105] on icon "button" at bounding box center [621, 104] width 5 height 5
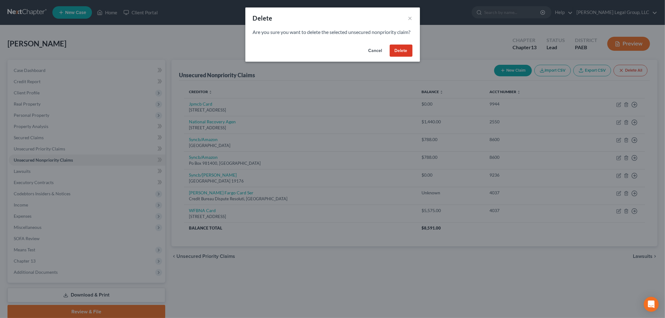
click at [402, 57] on button "Delete" at bounding box center [401, 51] width 23 height 12
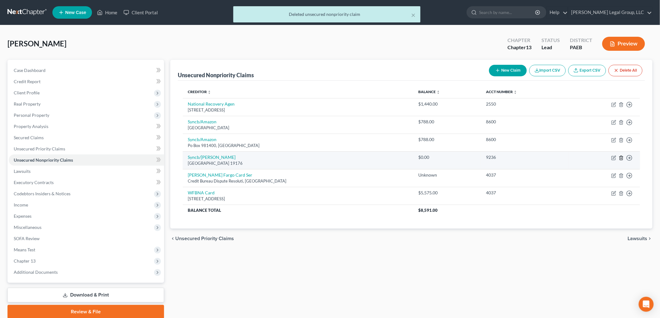
click at [621, 157] on icon "button" at bounding box center [621, 158] width 3 height 4
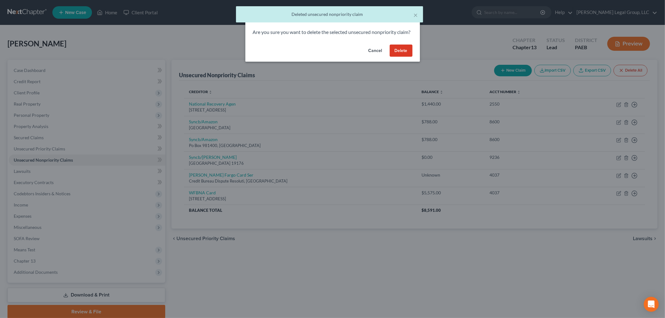
click at [401, 54] on button "Delete" at bounding box center [401, 51] width 23 height 12
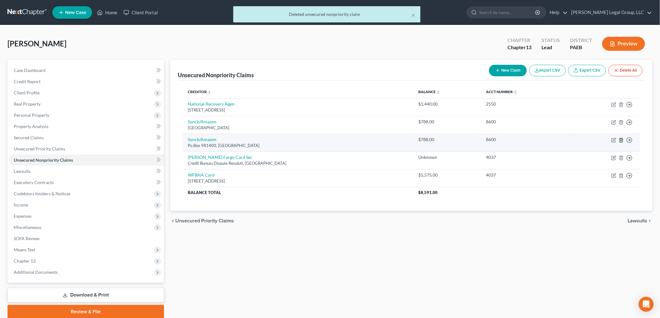
click at [622, 141] on line "button" at bounding box center [622, 140] width 0 height 1
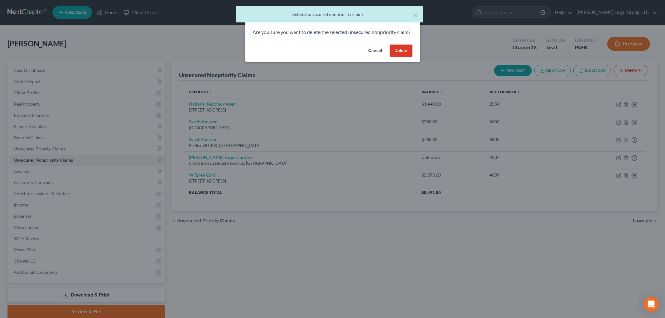
click at [392, 57] on button "Delete" at bounding box center [401, 51] width 23 height 12
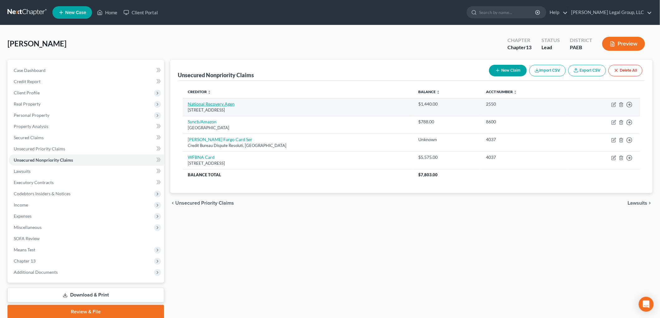
click at [226, 105] on link "National Recovery Agen" at bounding box center [211, 103] width 47 height 5
select select "39"
select select "1"
select select "0"
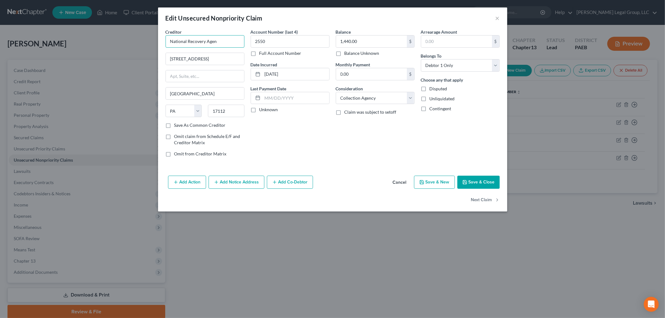
click at [235, 41] on input "National Recovery Agen" at bounding box center [205, 41] width 79 height 12
type input "National Recovery Agency"
click at [476, 182] on button "Save & Close" at bounding box center [479, 182] width 42 height 13
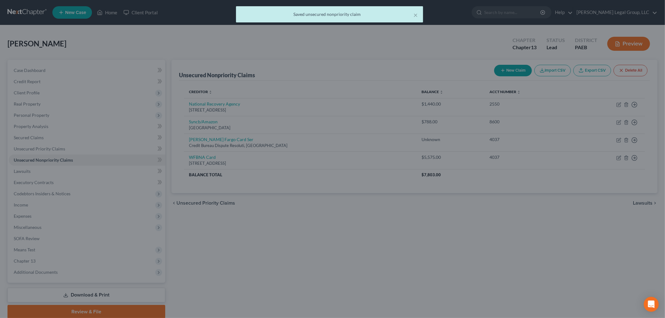
type input "0"
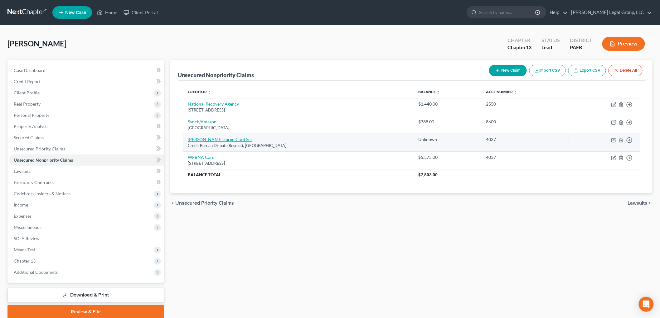
click at [216, 138] on link "[PERSON_NAME] Fargo Card Ser" at bounding box center [220, 139] width 65 height 5
select select "16"
select select "2"
select select "0"
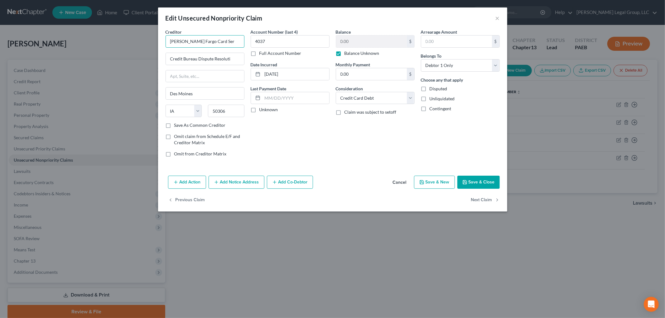
click at [228, 41] on input "[PERSON_NAME] Fargo Card Ser" at bounding box center [205, 41] width 79 height 12
type input "[PERSON_NAME] Fargo Card Services"
click at [479, 184] on button "Save & Close" at bounding box center [479, 182] width 42 height 13
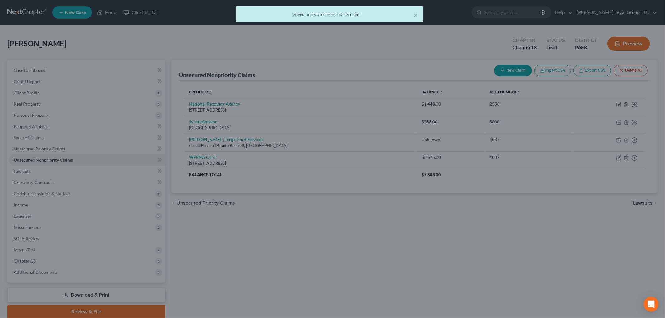
type input "0"
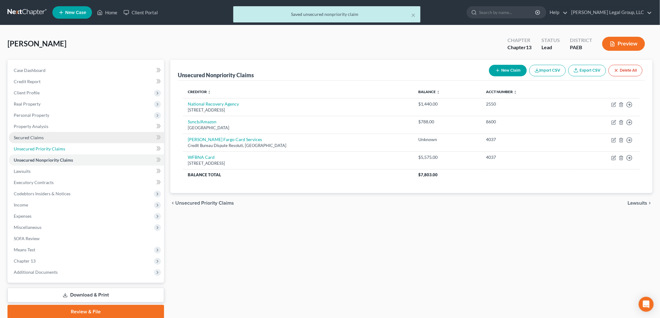
drag, startPoint x: 47, startPoint y: 152, endPoint x: 33, endPoint y: 139, distance: 19.4
click at [47, 152] on link "Unsecured Priority Claims" at bounding box center [86, 148] width 155 height 11
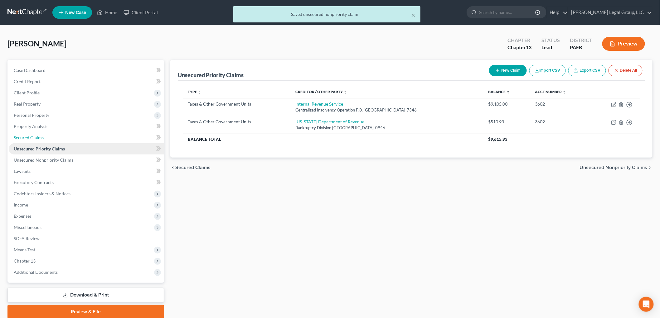
click at [32, 139] on span "Secured Claims" at bounding box center [29, 137] width 30 height 5
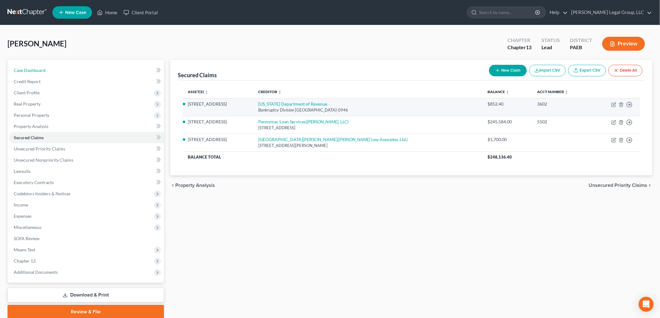
drag, startPoint x: 47, startPoint y: 66, endPoint x: 515, endPoint y: 106, distance: 470.0
click at [47, 66] on link "Case Dashboard" at bounding box center [86, 70] width 155 height 11
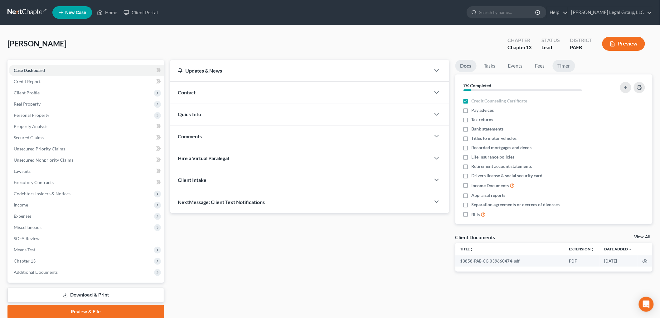
click at [558, 68] on link "Timer" at bounding box center [564, 66] width 22 height 12
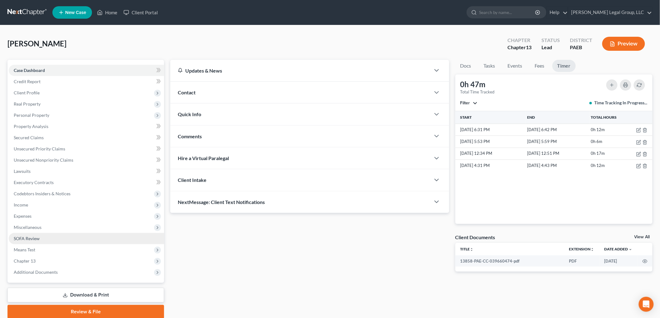
click at [52, 236] on link "SOFA Review" at bounding box center [86, 238] width 155 height 11
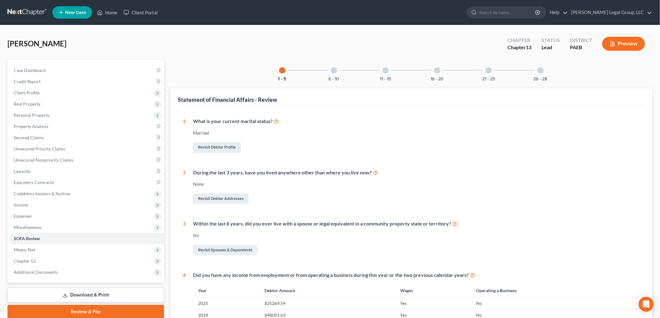
click at [337, 75] on div "6 - 10" at bounding box center [333, 70] width 21 height 21
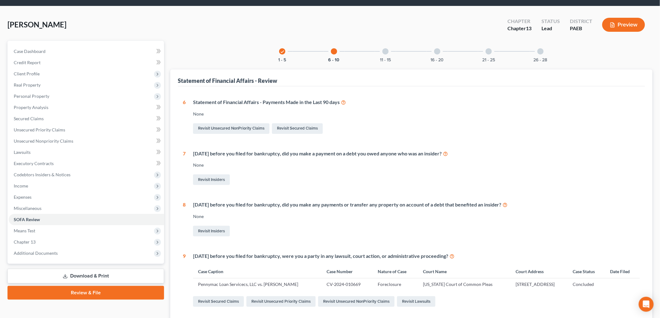
scroll to position [35, 0]
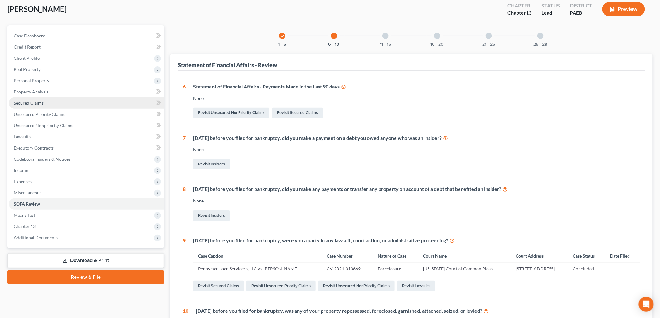
drag, startPoint x: 27, startPoint y: 101, endPoint x: 47, endPoint y: 110, distance: 22.5
click at [27, 101] on span "Secured Claims" at bounding box center [29, 102] width 30 height 5
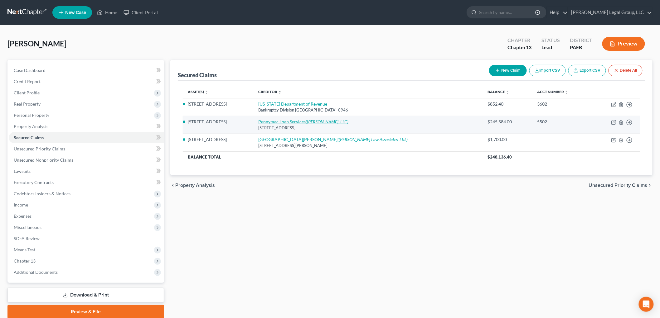
click at [309, 122] on link "Pennymac Loan Services ([PERSON_NAME], LLC)" at bounding box center [303, 121] width 90 height 5
select select "4"
select select "0"
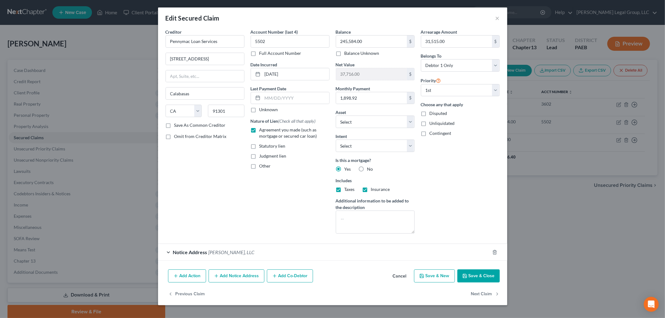
drag, startPoint x: 250, startPoint y: 251, endPoint x: 259, endPoint y: 246, distance: 10.5
click at [250, 251] on div "Notice Address [PERSON_NAME], LLC" at bounding box center [324, 252] width 332 height 17
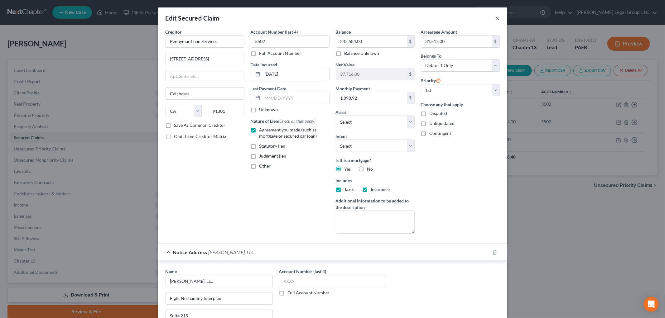
click at [497, 16] on button "×" at bounding box center [498, 17] width 4 height 7
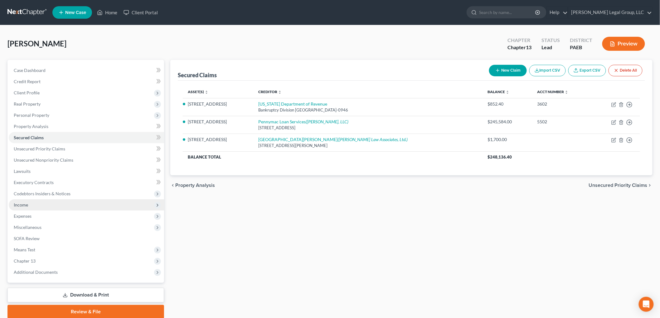
click at [27, 204] on span "Income" at bounding box center [21, 204] width 14 height 5
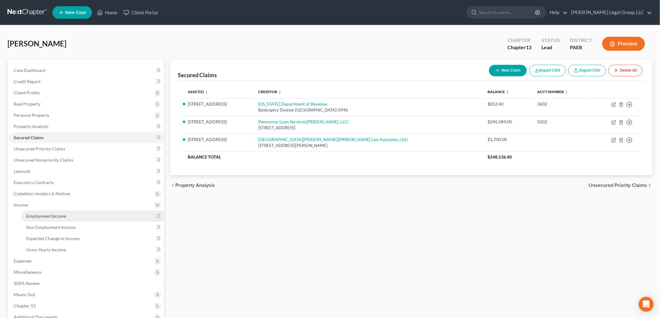
click at [55, 214] on span "Employment Income" at bounding box center [46, 216] width 40 height 5
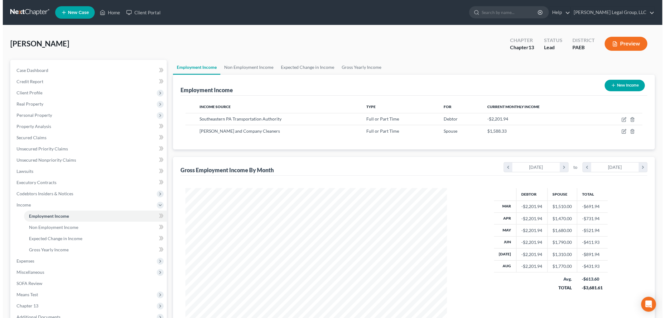
scroll to position [130, 274]
click at [621, 119] on icon "button" at bounding box center [622, 119] width 3 height 3
select select "0"
select select "39"
select select "3"
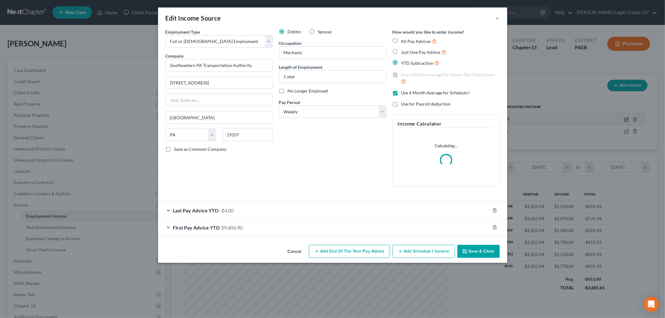
scroll to position [132, 276]
click at [267, 217] on div "Last Pay Advice YTD -$4.00" at bounding box center [324, 210] width 332 height 17
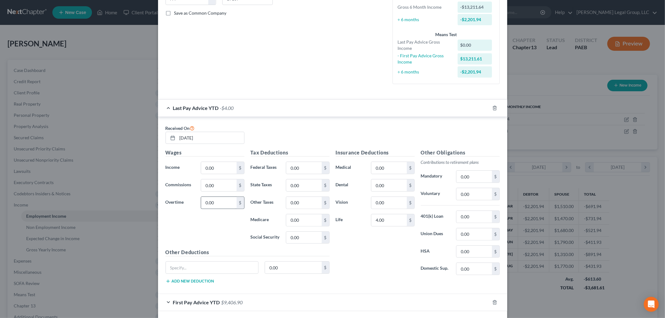
scroll to position [139, 0]
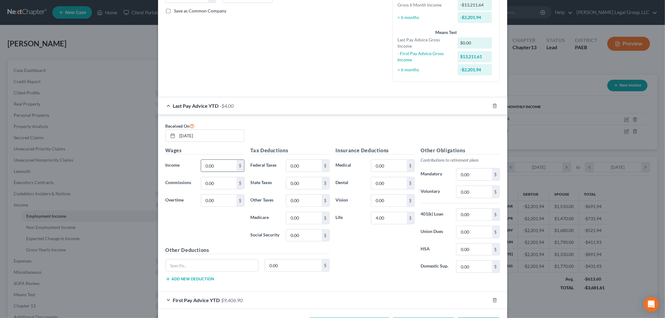
click at [228, 167] on input "0.00" at bounding box center [218, 166] width 35 height 12
type input "4,888,267"
click at [305, 166] on input "0.00" at bounding box center [303, 166] width 35 height 12
type input "396,984"
click at [390, 219] on input "4.00" at bounding box center [389, 218] width 35 height 12
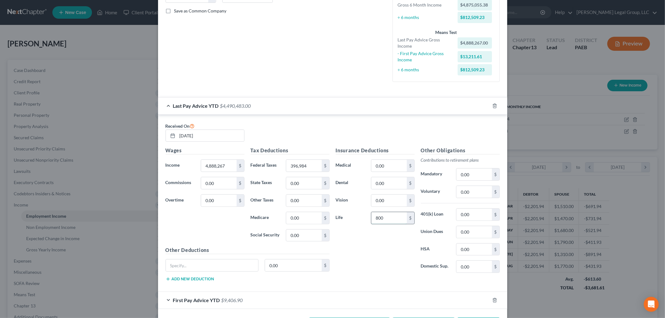
type input "800"
click at [469, 230] on input "0.00" at bounding box center [474, 232] width 35 height 12
type input "56,496"
click at [476, 177] on input "0.00" at bounding box center [474, 175] width 35 height 12
type input "1,650"
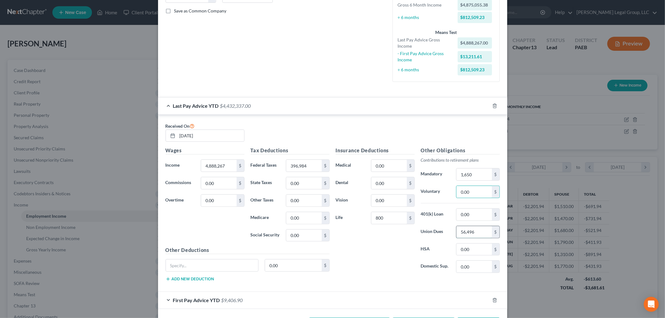
click at [478, 231] on input "56,496" at bounding box center [474, 232] width 35 height 12
type input "22"
click at [216, 165] on input "4,888,267" at bounding box center [218, 166] width 35 height 12
click at [223, 167] on input "4,888,267" at bounding box center [218, 166] width 35 height 12
type input "48,882.67"
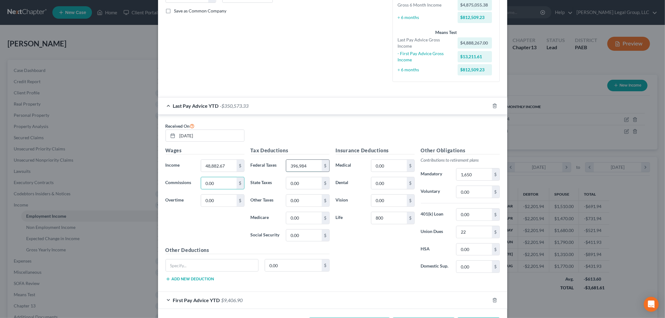
click at [314, 170] on input "396,984" at bounding box center [303, 166] width 35 height 12
type input "3,969.84"
type input "8."
click at [187, 265] on input "text" at bounding box center [212, 266] width 93 height 12
type input "Frontier"
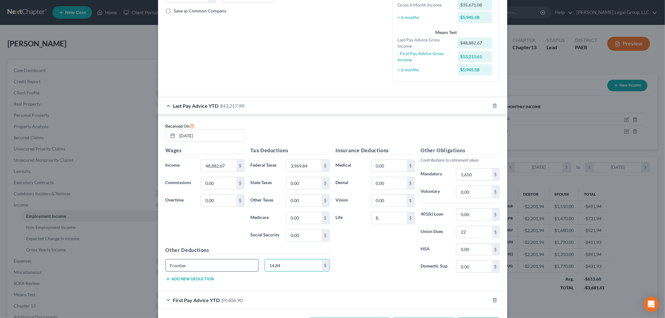
type input "14.84"
click at [475, 192] on input "0.00" at bounding box center [474, 192] width 35 height 12
type input "850"
click at [307, 187] on input "0.00" at bounding box center [303, 183] width 35 height 12
type input "1,488.06"
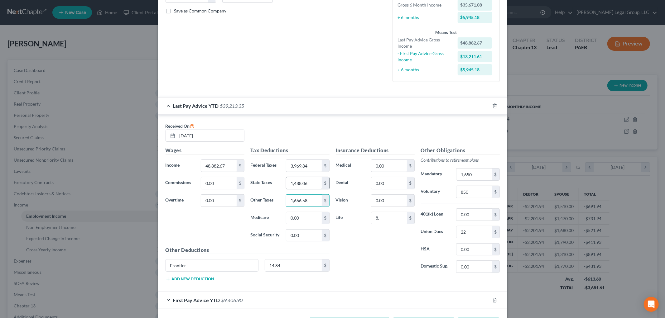
type input "1,666.58"
click at [308, 235] on input "0.00" at bounding box center [303, 236] width 35 height 12
type input "3,708.21"
click at [313, 180] on input "1,488.06" at bounding box center [303, 183] width 35 height 12
click at [309, 179] on input "1,488.06" at bounding box center [303, 183] width 35 height 12
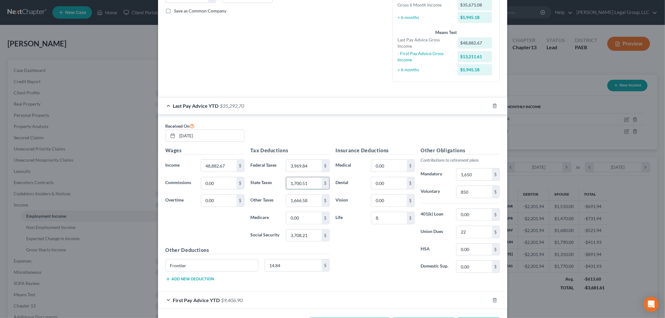
type input "1,700.51"
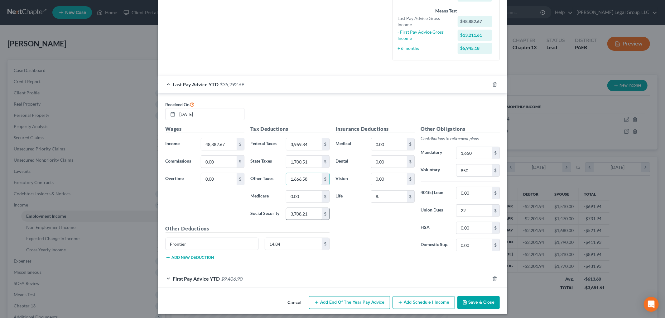
scroll to position [164, 0]
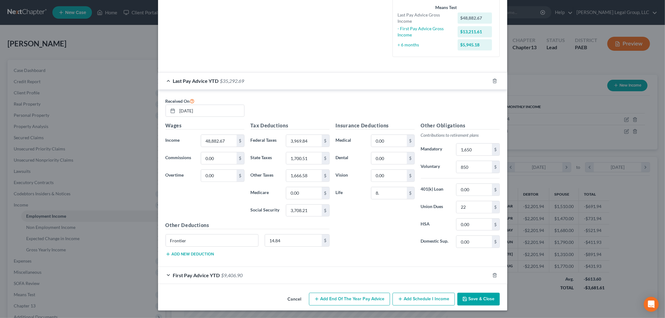
click at [248, 275] on div "First Pay Advice YTD $9,406.90" at bounding box center [324, 275] width 332 height 17
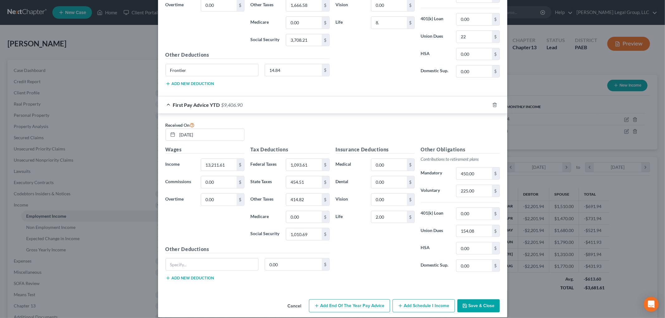
scroll to position [342, 0]
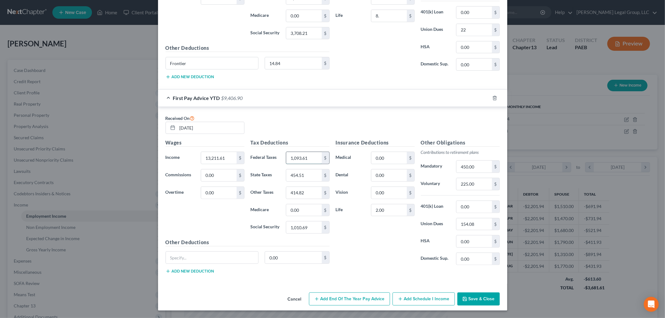
click at [314, 157] on input "1,093.61" at bounding box center [303, 158] width 35 height 12
click at [303, 175] on input "454.51" at bounding box center [303, 176] width 35 height 12
click at [313, 175] on input "405.57" at bounding box center [303, 176] width 35 height 12
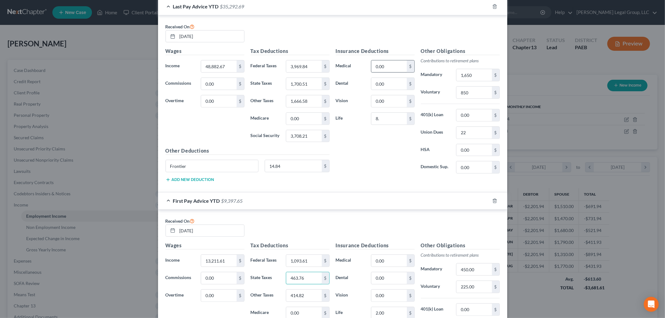
scroll to position [273, 0]
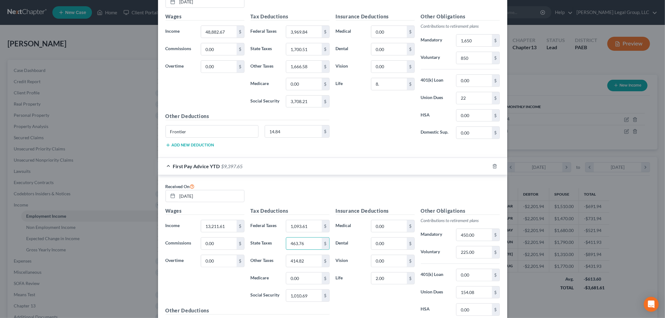
type input "463.76"
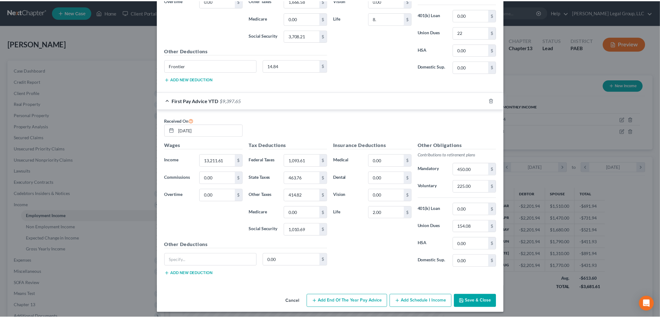
scroll to position [342, 0]
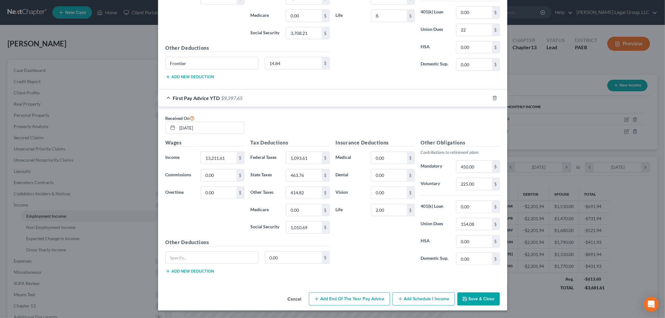
click at [475, 300] on button "Save & Close" at bounding box center [479, 299] width 42 height 13
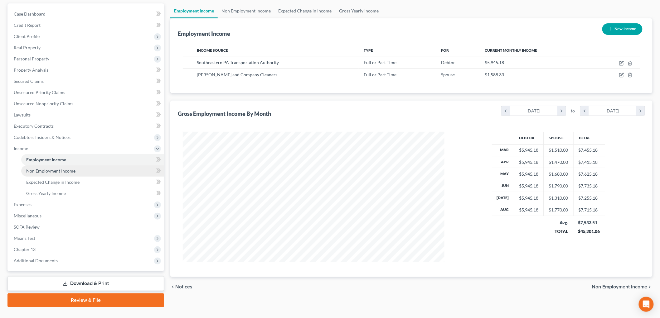
scroll to position [69, 0]
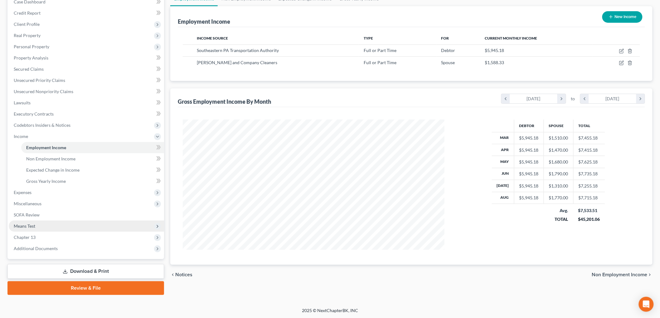
click at [34, 228] on span "Means Test" at bounding box center [25, 226] width 22 height 5
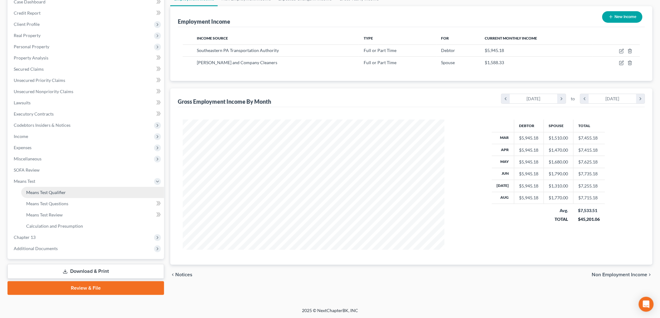
click at [54, 187] on link "Means Test Qualifier" at bounding box center [92, 192] width 143 height 11
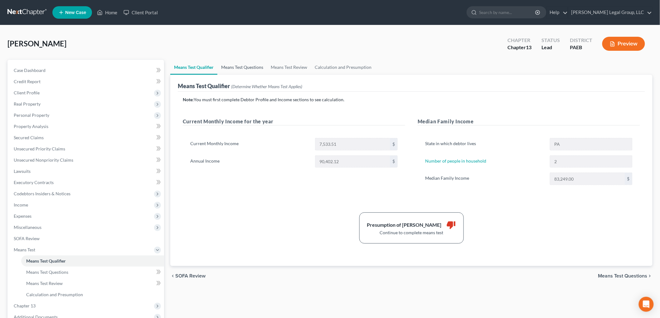
click at [245, 67] on link "Means Test Questions" at bounding box center [242, 67] width 50 height 15
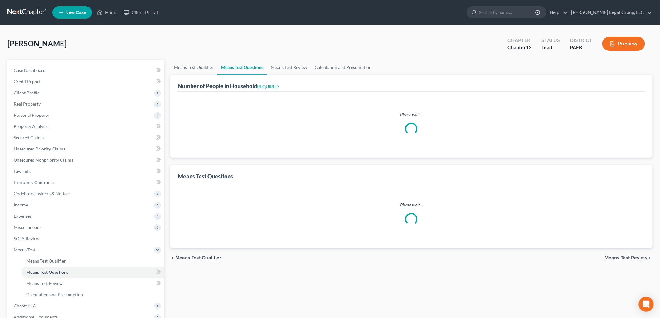
select select "0"
select select "60"
select select "0"
select select "60"
select select "0"
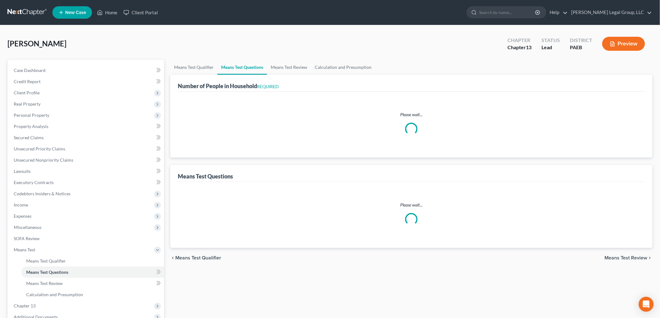
select select "60"
select select "2"
select select "1"
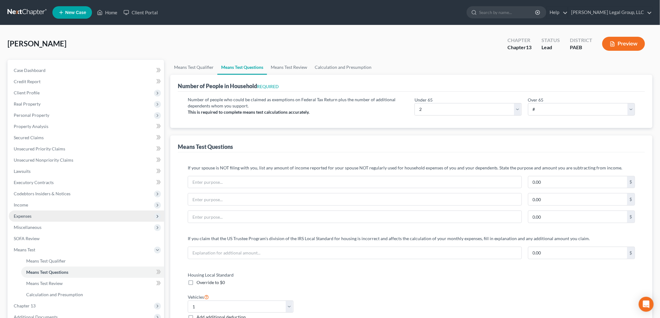
click at [31, 216] on span "Expenses" at bounding box center [23, 216] width 18 height 5
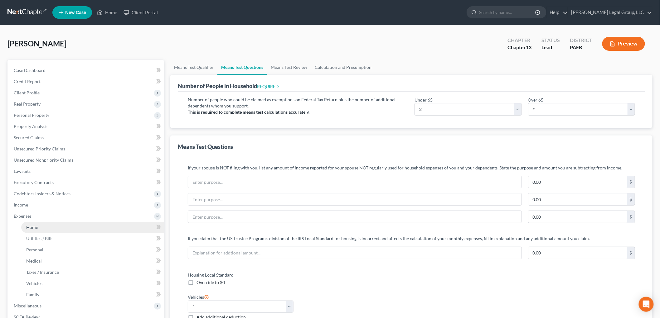
click at [45, 226] on link "Home" at bounding box center [92, 227] width 143 height 11
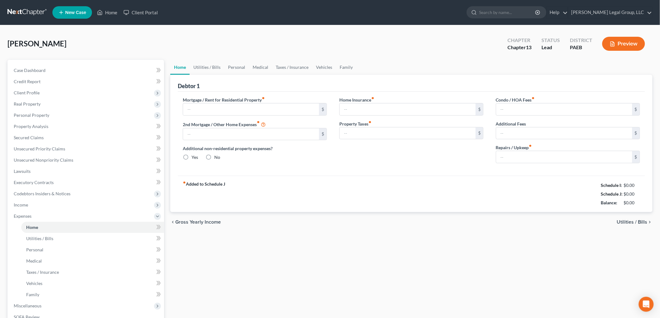
type input "1,898.92"
type input "0.00"
radio input "true"
type input "0.00"
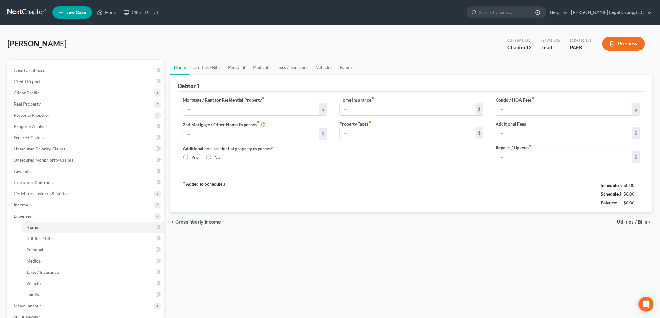
type input "0.00"
type input "150.00"
click at [255, 113] on input "1,898.92" at bounding box center [251, 110] width 136 height 12
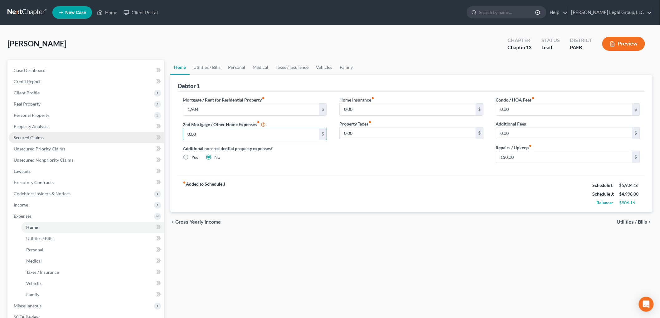
click at [41, 139] on span "Secured Claims" at bounding box center [29, 137] width 30 height 5
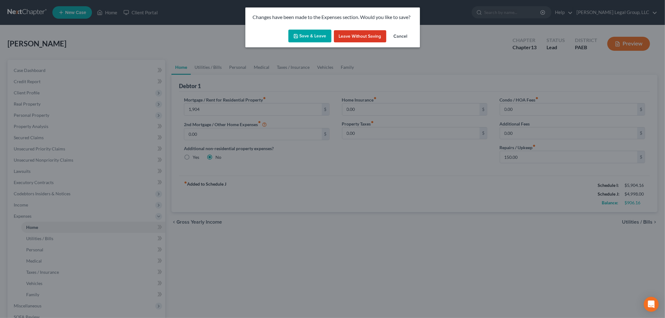
click at [314, 39] on button "Save & Leave" at bounding box center [310, 36] width 43 height 13
type input "1,904.00"
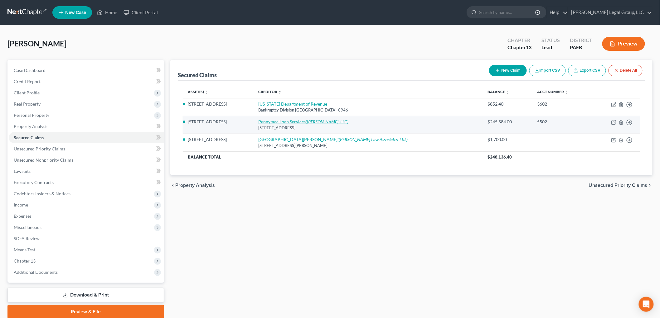
click at [325, 123] on icon "([PERSON_NAME], LLC)" at bounding box center [327, 121] width 43 height 5
select select "4"
select select "12"
select select "0"
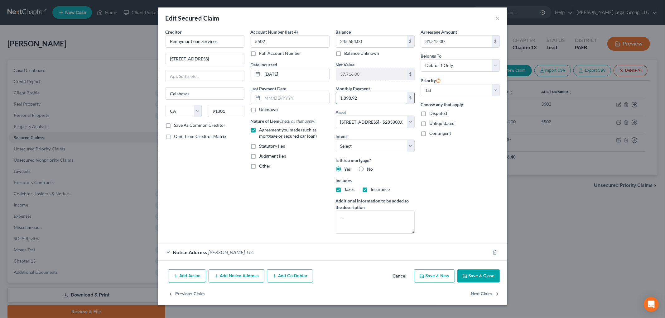
click at [385, 97] on input "1,898.92" at bounding box center [371, 98] width 71 height 12
type input "1,904"
drag, startPoint x: 476, startPoint y: 281, endPoint x: 0, endPoint y: 216, distance: 480.4
click at [476, 280] on button "Save & Close" at bounding box center [479, 276] width 42 height 13
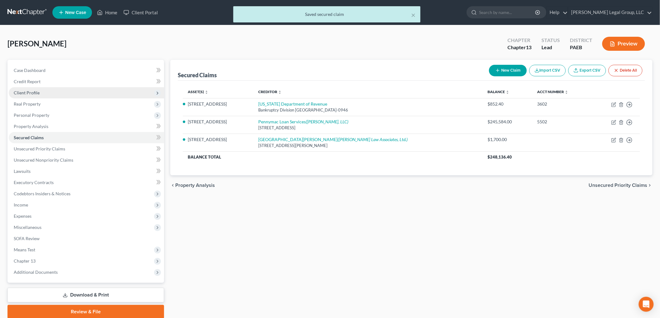
drag, startPoint x: 33, startPoint y: 92, endPoint x: 36, endPoint y: 95, distance: 4.2
click at [33, 92] on span "Client Profile" at bounding box center [27, 92] width 26 height 5
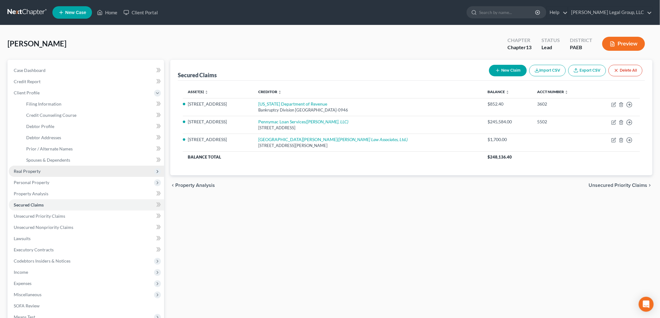
click at [34, 170] on span "Real Property" at bounding box center [27, 171] width 27 height 5
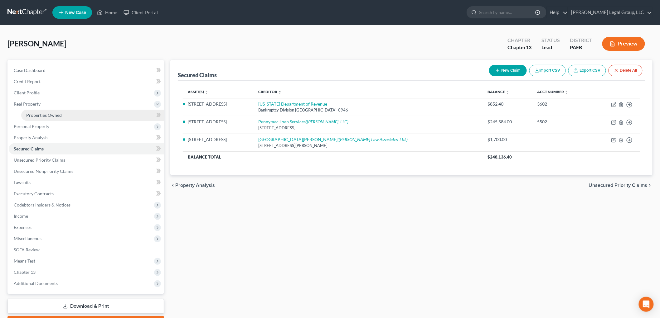
click at [41, 114] on span "Properties Owned" at bounding box center [44, 115] width 36 height 5
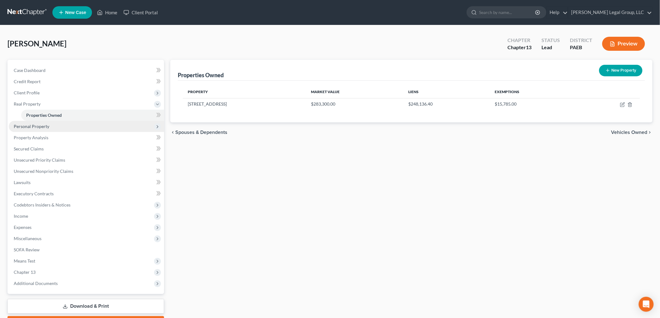
click at [50, 128] on span "Personal Property" at bounding box center [86, 126] width 155 height 11
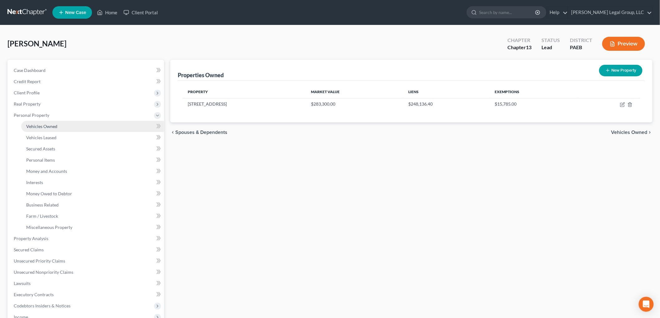
click at [42, 127] on span "Vehicles Owned" at bounding box center [41, 126] width 31 height 5
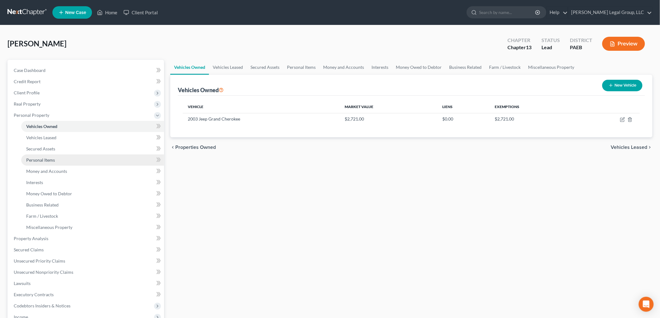
click at [53, 158] on span "Personal Items" at bounding box center [40, 160] width 29 height 5
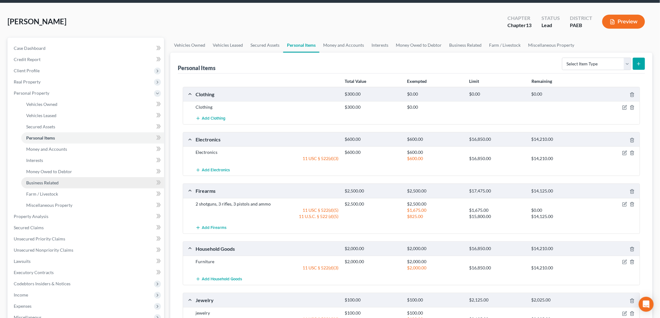
scroll to position [35, 0]
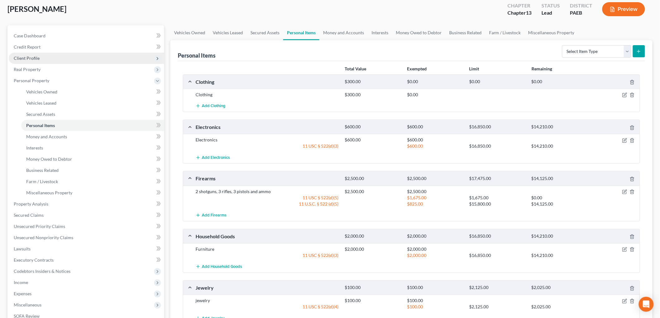
click at [51, 58] on span "Client Profile" at bounding box center [86, 58] width 155 height 11
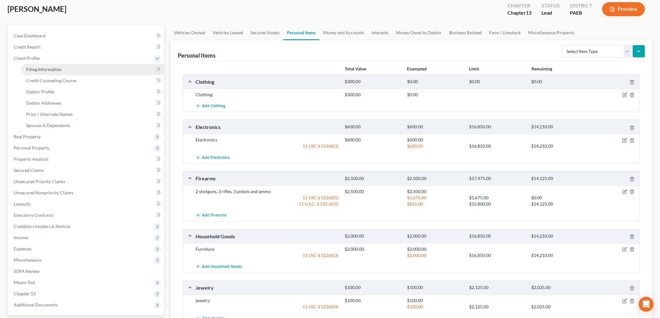
click at [70, 70] on link "Filing Information" at bounding box center [92, 69] width 143 height 11
select select "1"
select select "0"
select select "3"
select select "67"
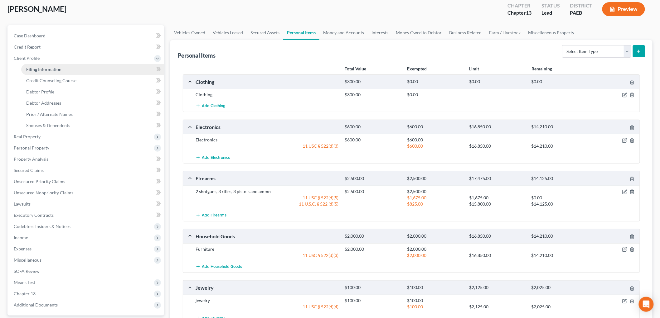
select select "2"
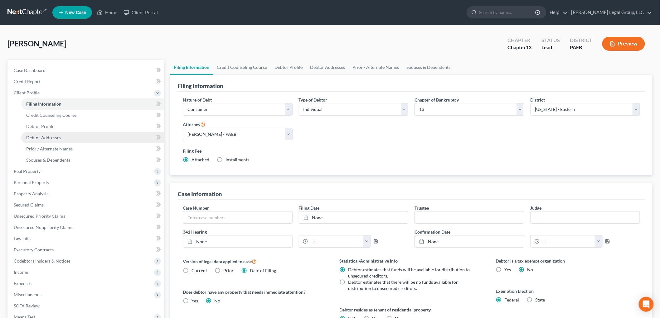
click at [63, 140] on link "Debtor Addresses" at bounding box center [92, 137] width 143 height 11
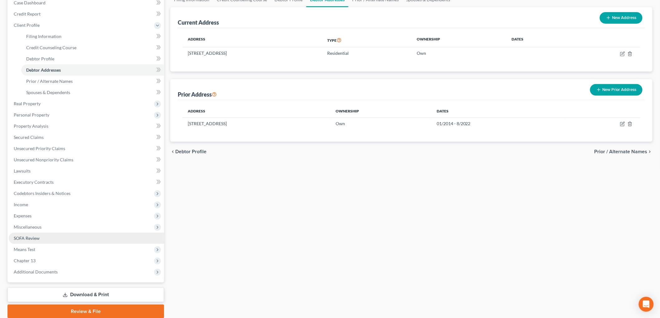
scroll to position [91, 0]
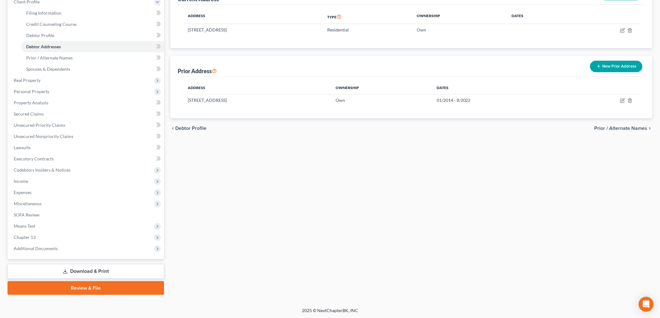
click at [77, 274] on link "Download & Print" at bounding box center [85, 272] width 157 height 15
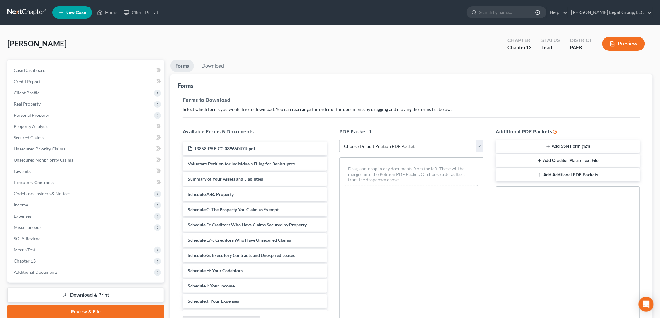
drag, startPoint x: 369, startPoint y: 147, endPoint x: 370, endPoint y: 151, distance: 4.1
click at [369, 147] on select "Choose Default Petition PDF Packet Complete Bankruptcy Petition (all forms and …" at bounding box center [411, 146] width 144 height 12
select select "0"
click at [339, 140] on select "Choose Default Petition PDF Packet Complete Bankruptcy Petition (all forms and …" at bounding box center [411, 146] width 144 height 12
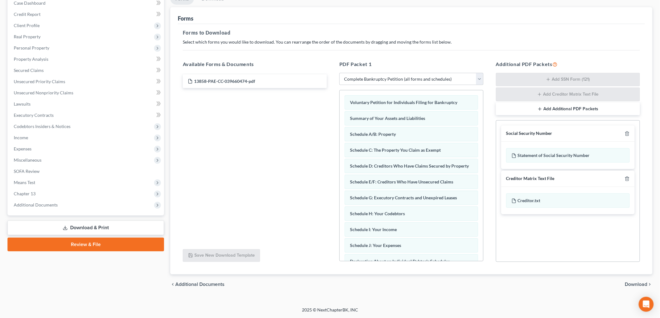
click at [635, 283] on span "Download" at bounding box center [636, 284] width 22 height 5
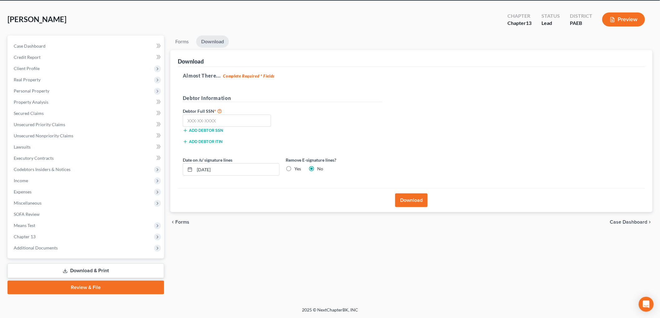
scroll to position [23, 0]
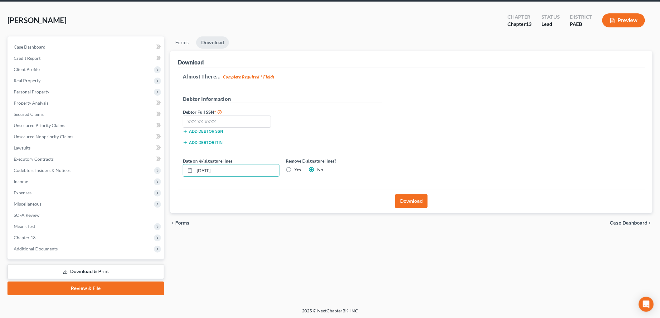
drag, startPoint x: 258, startPoint y: 168, endPoint x: 173, endPoint y: 164, distance: 84.6
click at [173, 167] on div "Download Almost There... Complete Required * Fields Debtor Information Debtor F…" at bounding box center [411, 132] width 482 height 163
type input "[DATE]"
click at [294, 169] on label "Yes" at bounding box center [297, 170] width 7 height 6
click at [297, 169] on input "Yes" at bounding box center [299, 169] width 4 height 4
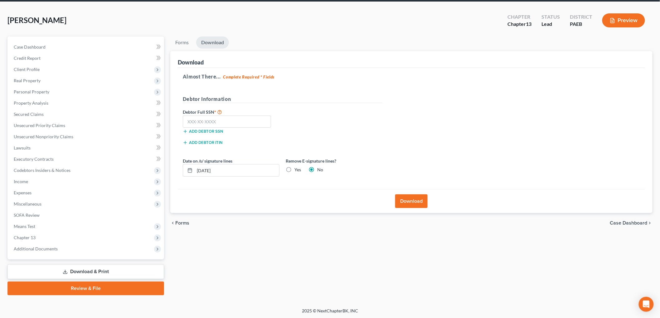
radio input "true"
radio input "false"
click at [213, 127] on input "text" at bounding box center [227, 122] width 88 height 12
type input "169-62-3602"
click at [413, 204] on button "Download" at bounding box center [411, 202] width 32 height 14
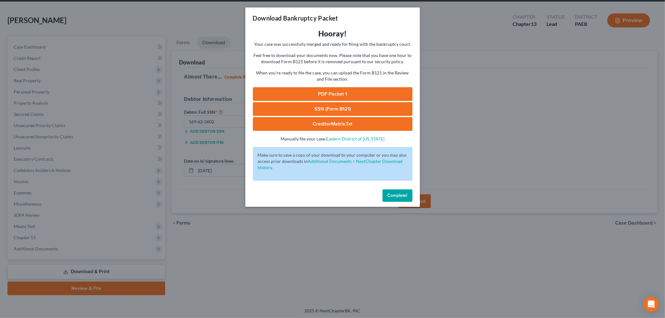
drag, startPoint x: 358, startPoint y: 91, endPoint x: 531, endPoint y: 100, distance: 172.8
click at [358, 91] on link "PDF Packet 1" at bounding box center [333, 94] width 160 height 14
click at [314, 109] on link "SSN (Form B121)" at bounding box center [333, 109] width 160 height 14
click at [391, 197] on span "Complete!" at bounding box center [398, 195] width 20 height 5
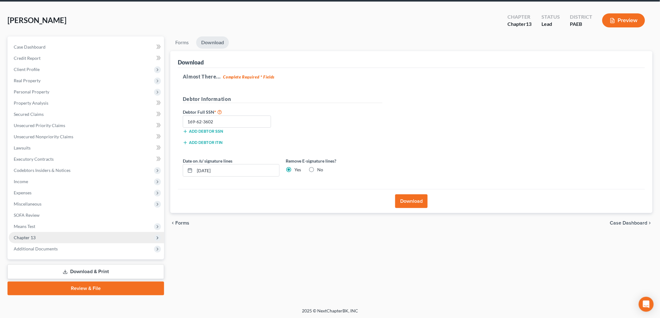
click at [29, 240] on span "Chapter 13" at bounding box center [86, 237] width 155 height 11
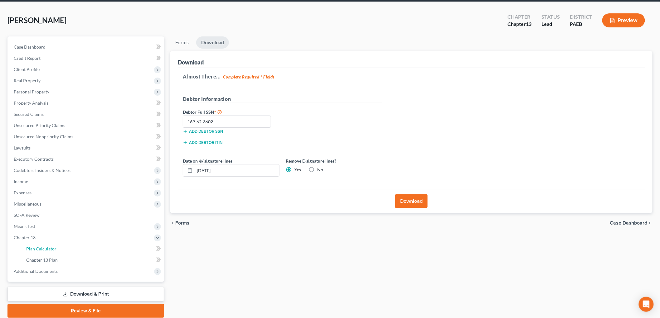
click at [47, 252] on link "Plan Calculator" at bounding box center [92, 249] width 143 height 11
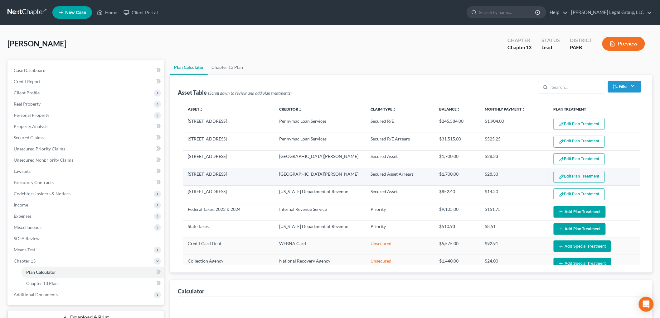
select select "59"
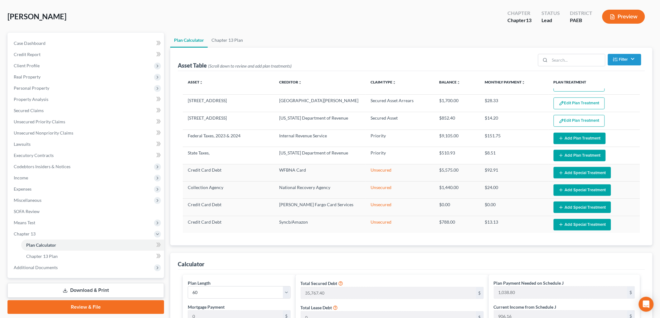
scroll to position [35, 0]
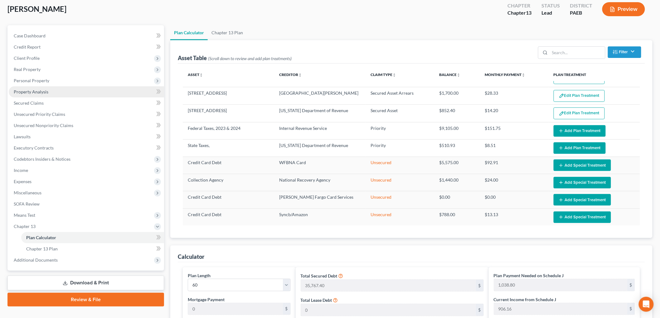
click at [43, 93] on span "Property Analysis" at bounding box center [31, 91] width 35 height 5
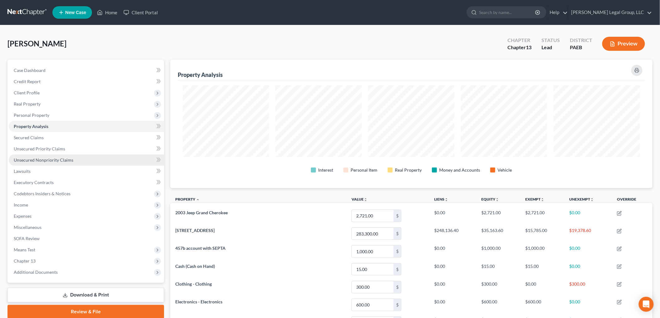
click at [69, 162] on span "Unsecured Nonpriority Claims" at bounding box center [44, 160] width 60 height 5
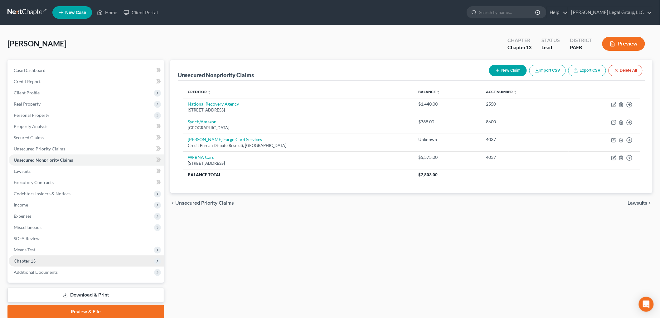
click at [17, 263] on span "Chapter 13" at bounding box center [25, 261] width 22 height 5
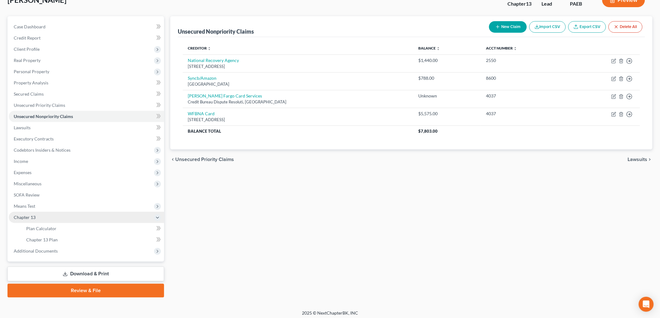
scroll to position [46, 0]
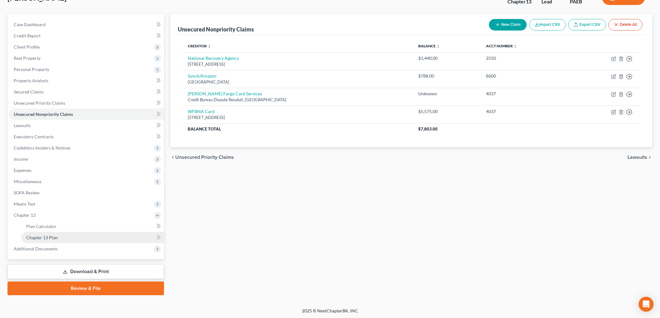
click at [51, 238] on span "Chapter 13 Plan" at bounding box center [42, 237] width 32 height 5
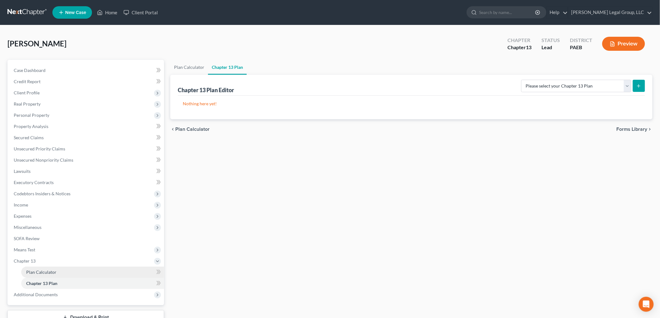
drag, startPoint x: 52, startPoint y: 268, endPoint x: 95, endPoint y: 270, distance: 43.4
click at [52, 269] on link "Plan Calculator" at bounding box center [92, 272] width 143 height 11
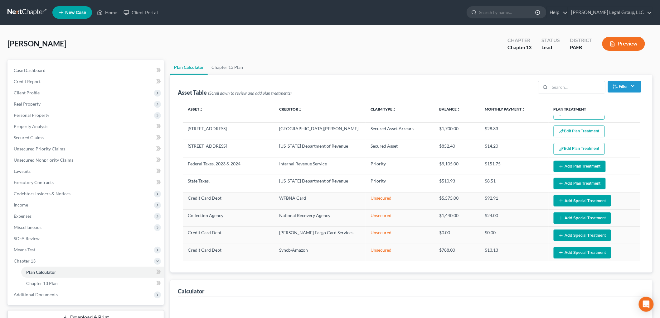
select select "59"
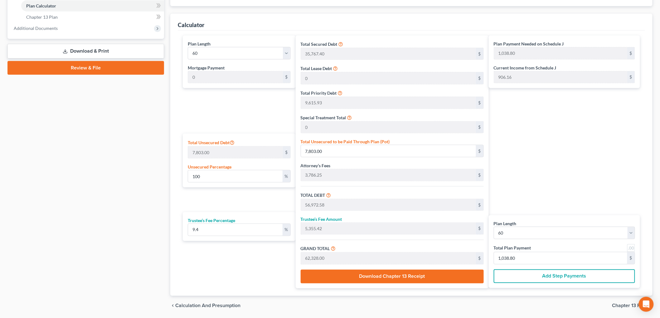
scroll to position [255, 0]
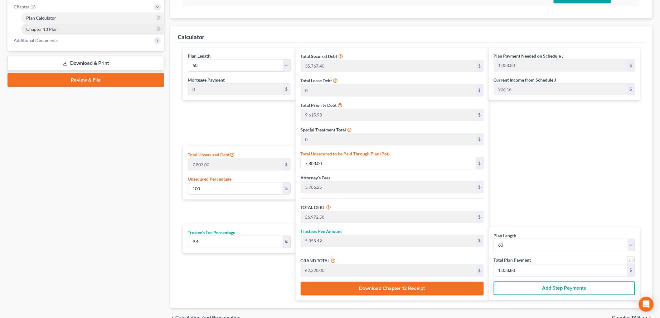
click at [52, 27] on span "Chapter 13 Plan" at bounding box center [42, 29] width 32 height 5
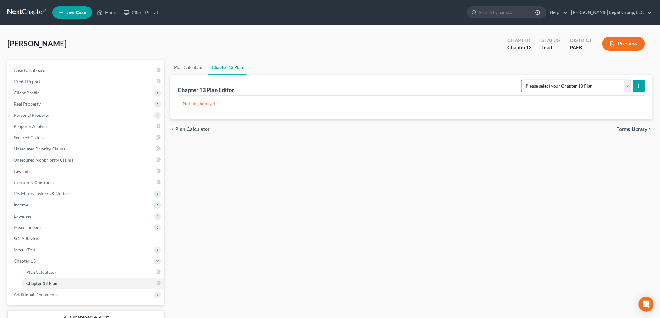
click at [609, 88] on select "Please select your Chapter 13 Plan Eastern District of [US_STATE] - Effective […" at bounding box center [576, 86] width 110 height 12
select select "2"
click at [521, 80] on select "Please select your Chapter 13 Plan Eastern District of [US_STATE] - Effective […" at bounding box center [576, 86] width 110 height 12
click at [638, 87] on icon "submit" at bounding box center [638, 86] width 5 height 5
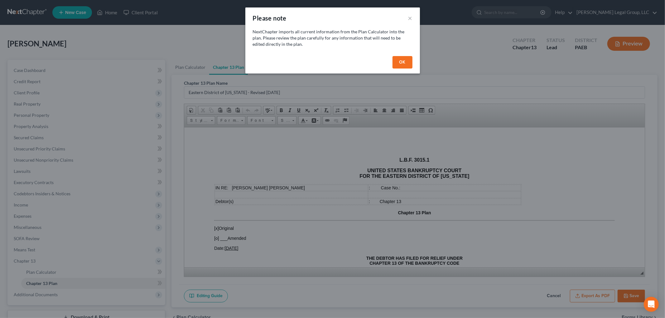
click at [398, 61] on button "OK" at bounding box center [403, 62] width 20 height 12
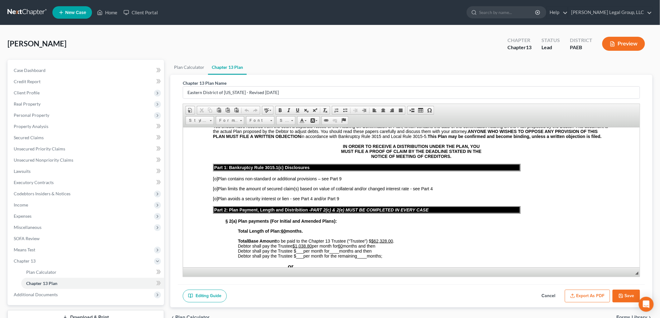
scroll to position [173, 0]
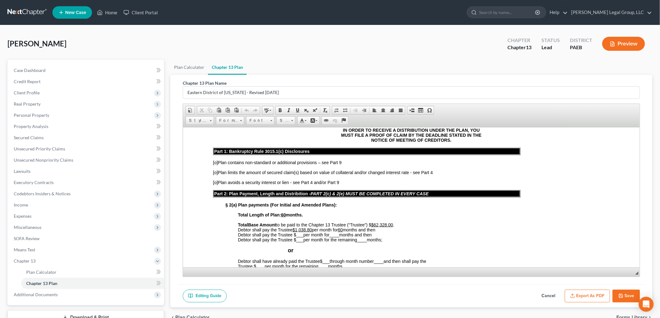
click at [314, 229] on span "Debtor shall pay the Trustee $1,038.80 per month for 60 months and then" at bounding box center [307, 229] width 138 height 5
click at [579, 297] on button "Export as PDF" at bounding box center [587, 296] width 45 height 13
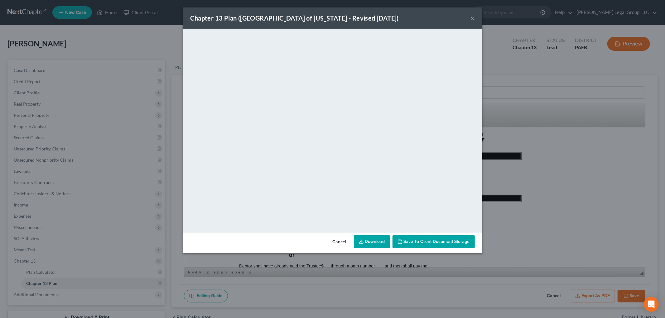
click at [474, 20] on button "×" at bounding box center [473, 17] width 4 height 7
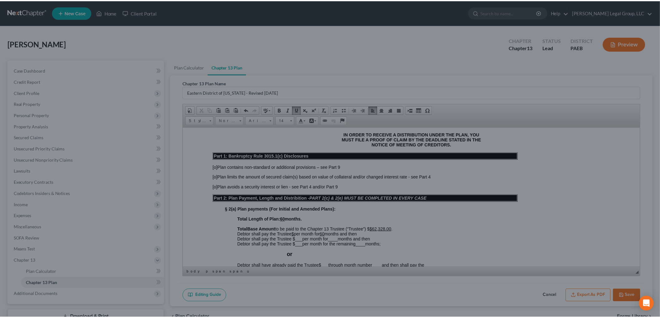
scroll to position [173, 0]
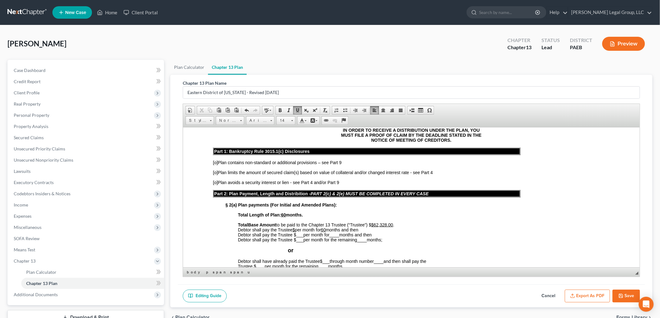
click at [634, 294] on button "Save" at bounding box center [626, 296] width 27 height 13
select select "2"
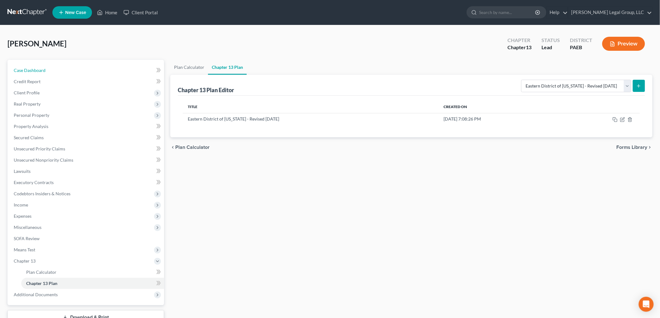
drag, startPoint x: 44, startPoint y: 72, endPoint x: 453, endPoint y: 86, distance: 409.2
click at [44, 72] on span "Case Dashboard" at bounding box center [30, 70] width 32 height 5
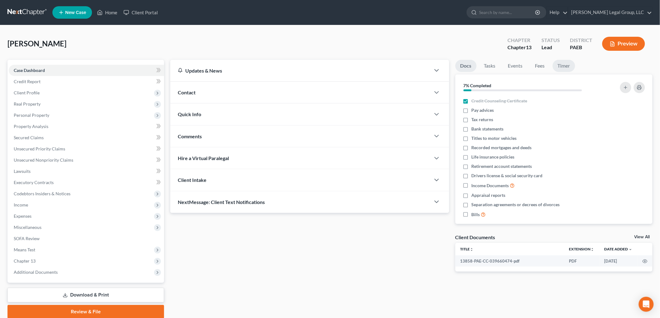
drag, startPoint x: 561, startPoint y: 66, endPoint x: 532, endPoint y: 161, distance: 98.8
click at [561, 66] on link "Timer" at bounding box center [564, 66] width 22 height 12
